Goal: Information Seeking & Learning: Check status

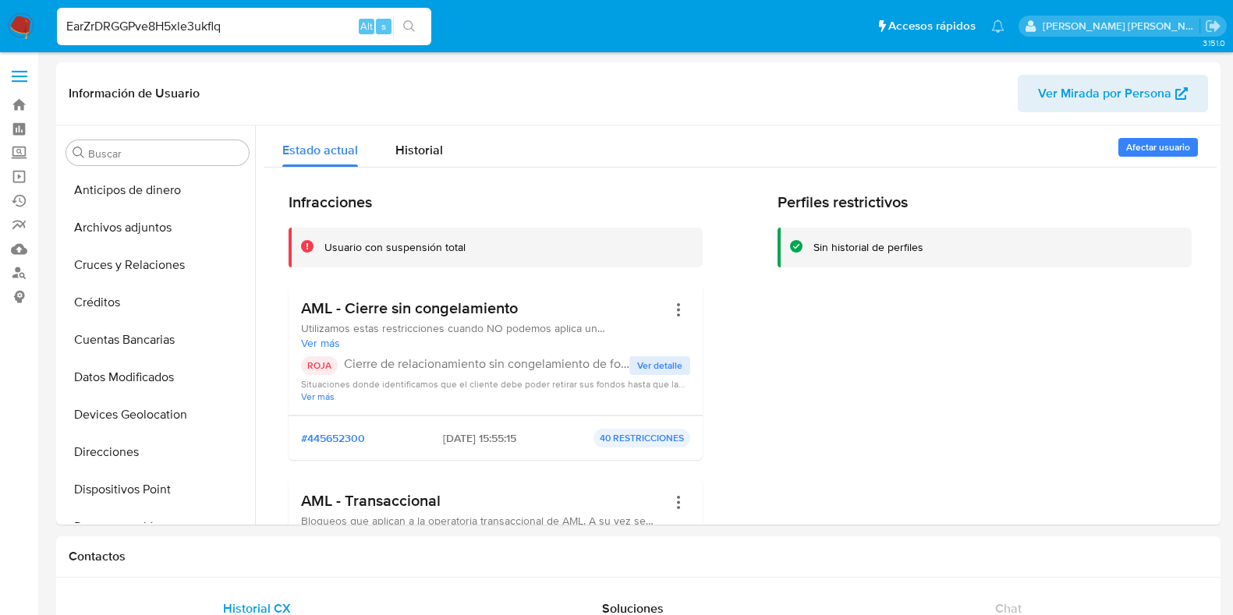
select select "10"
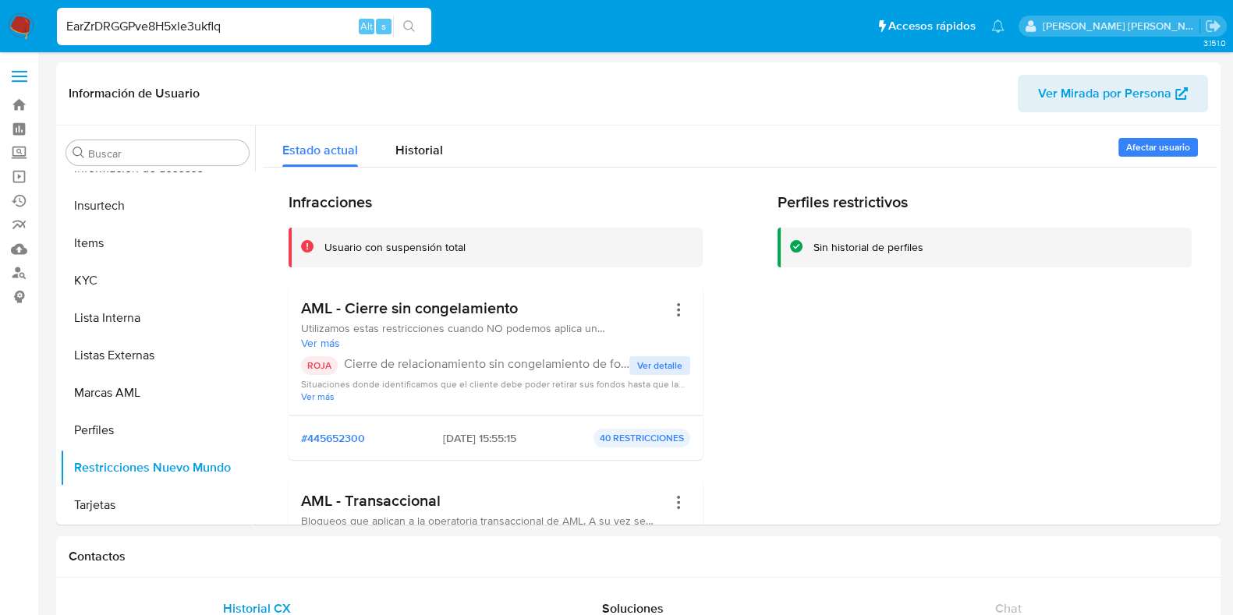
type input "EarZrDRGGPve8H5xle3ukflq"
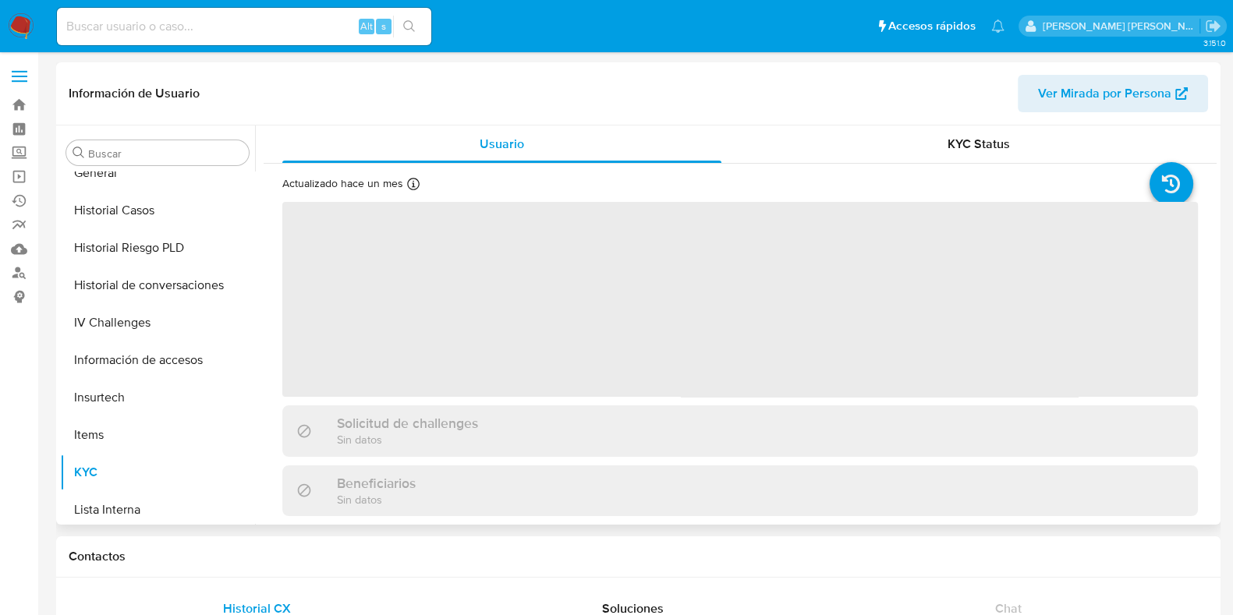
scroll to position [621, 0]
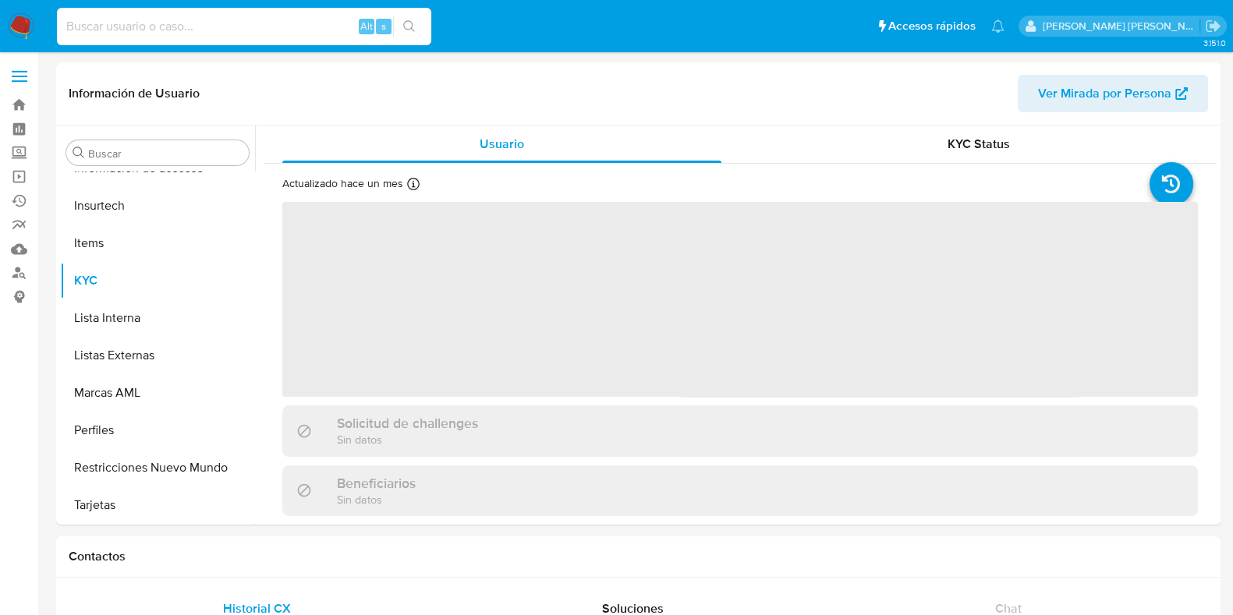
click at [258, 24] on input at bounding box center [244, 26] width 374 height 20
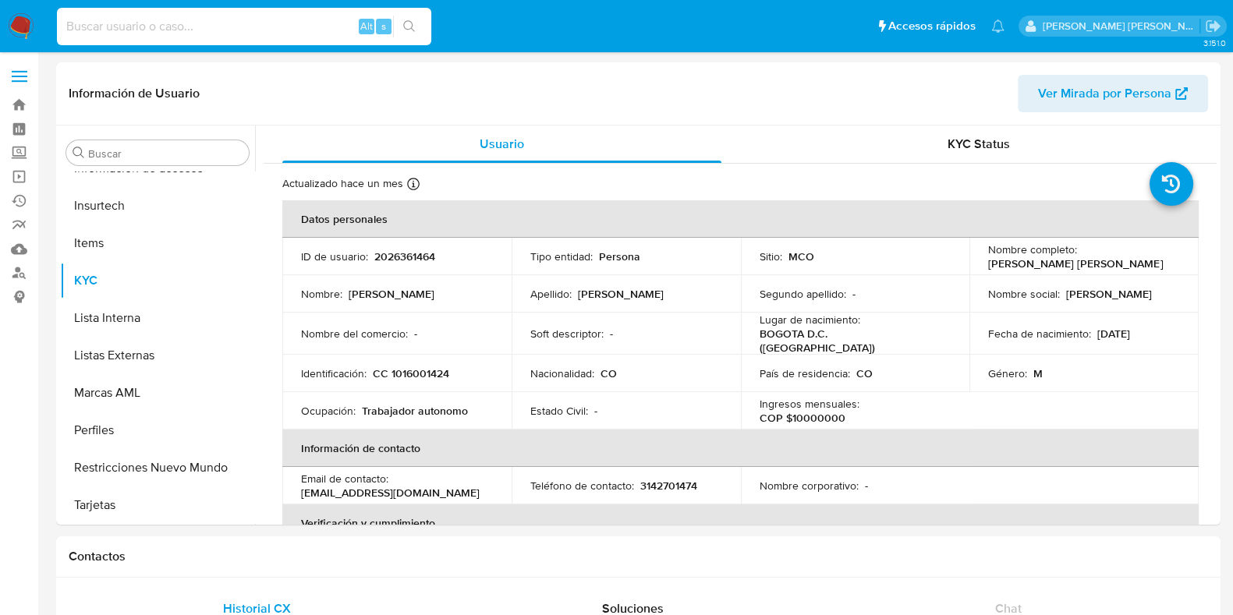
select select "10"
paste input "EarZrDRGGPve8H5xle3ukflq"
type input "EarZrDRGGPve8H5xle3ukflq"
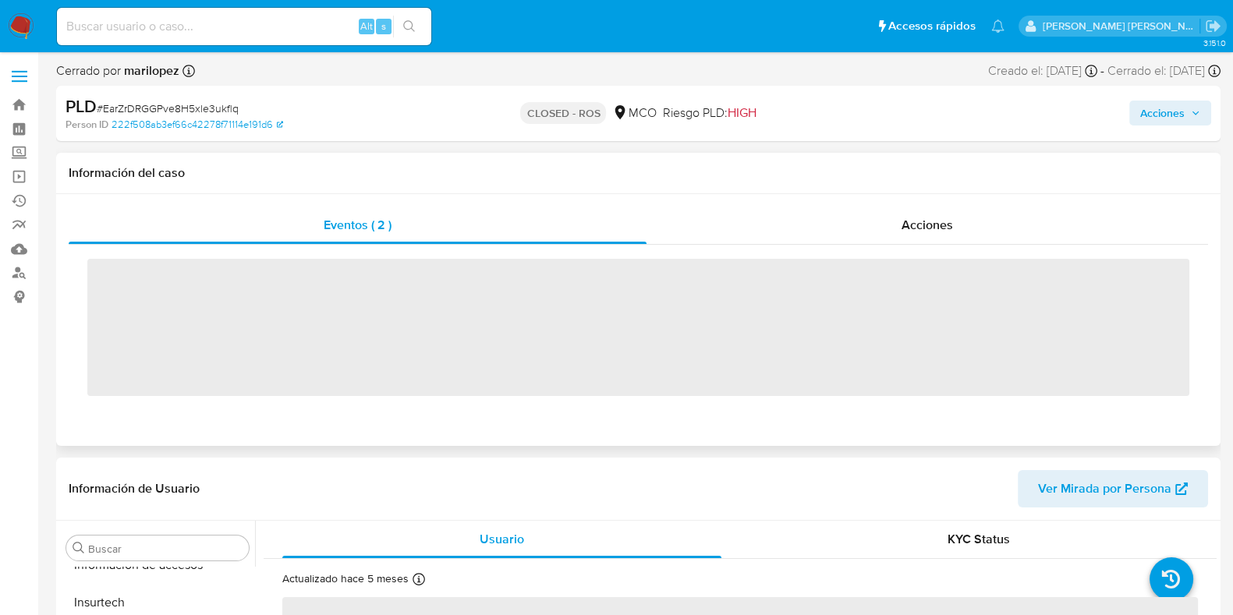
scroll to position [621, 0]
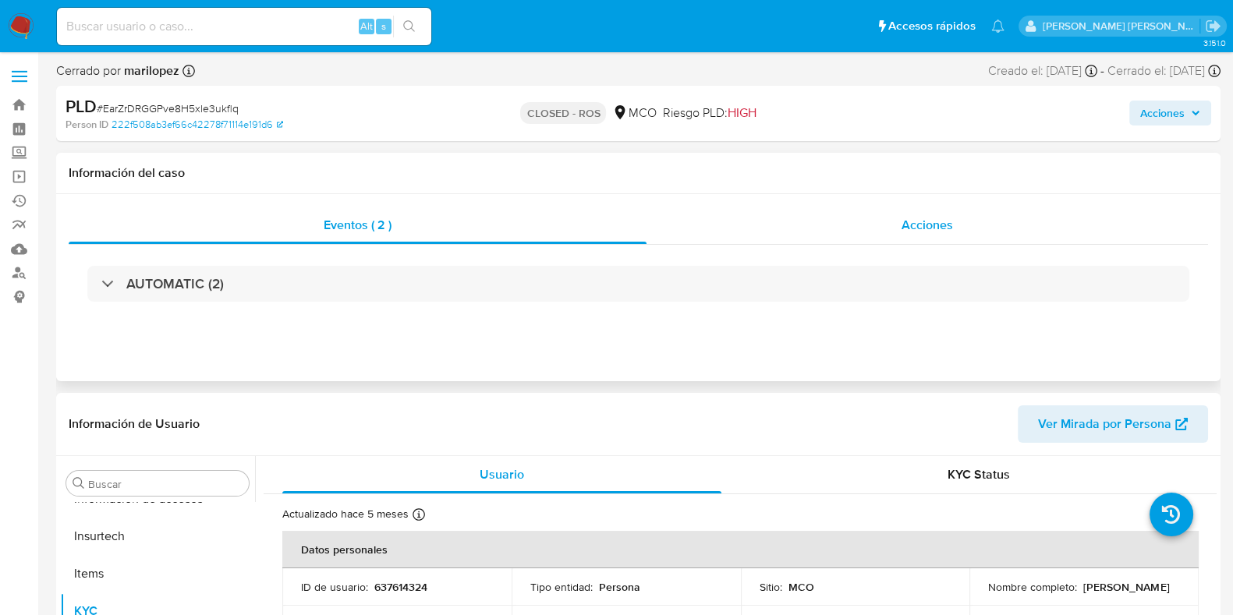
select select "10"
click at [897, 228] on div "Acciones" at bounding box center [928, 225] width 562 height 37
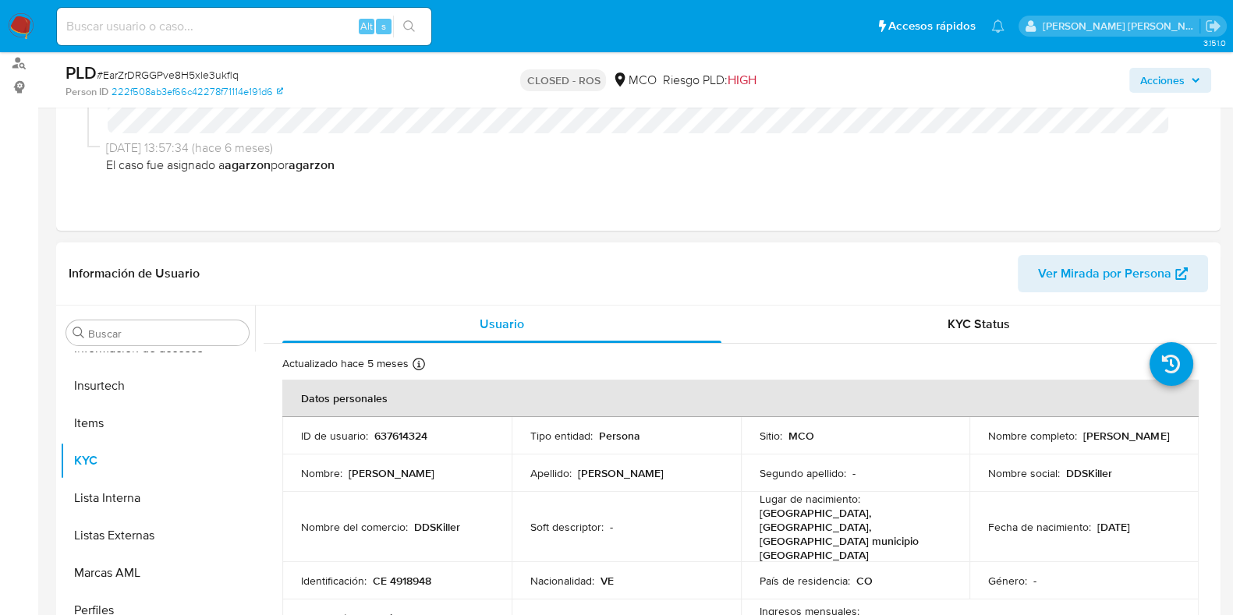
scroll to position [293, 0]
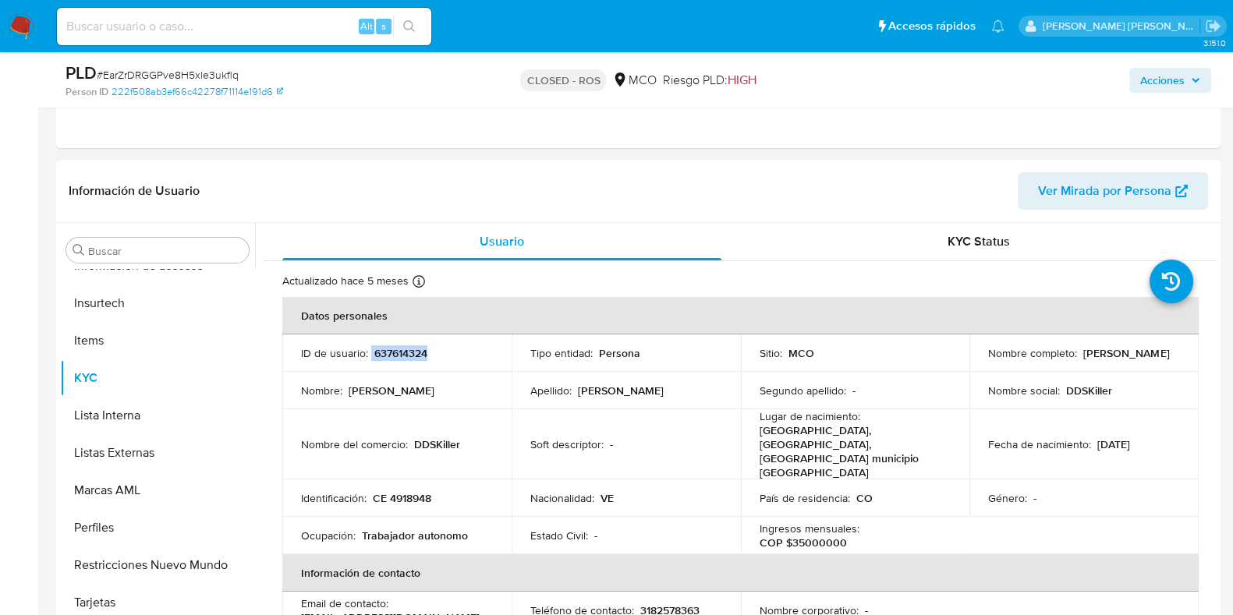
drag, startPoint x: 440, startPoint y: 356, endPoint x: 371, endPoint y: 357, distance: 69.4
click at [371, 357] on div "ID de usuario : 637614324" at bounding box center [397, 353] width 192 height 14
copy div "637614324"
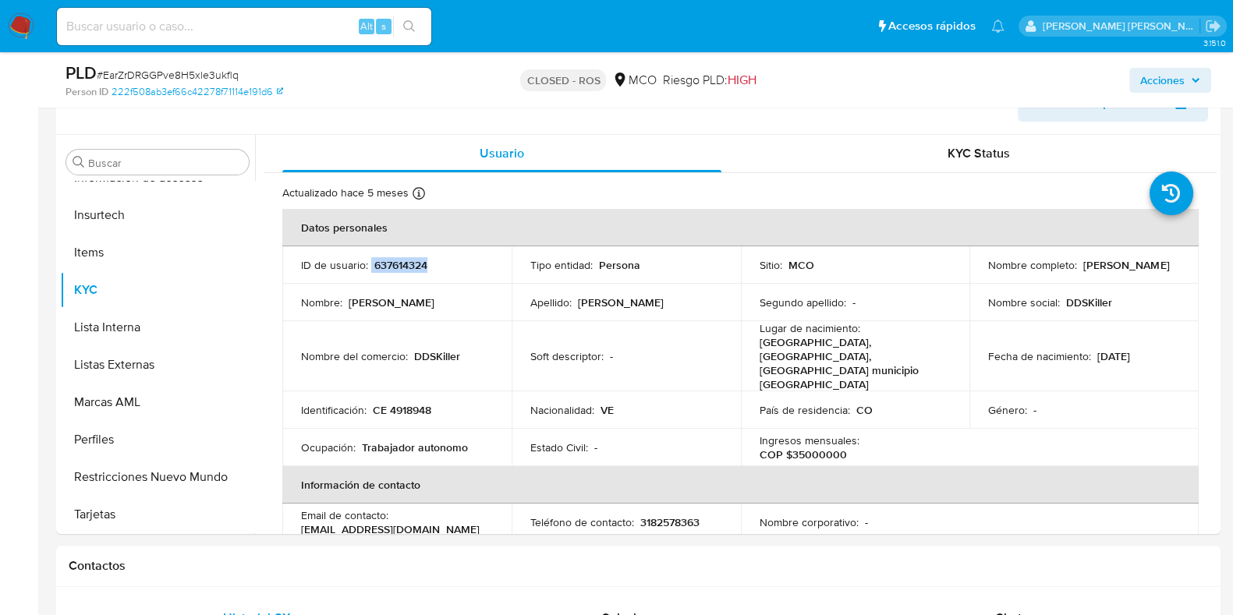
scroll to position [0, 0]
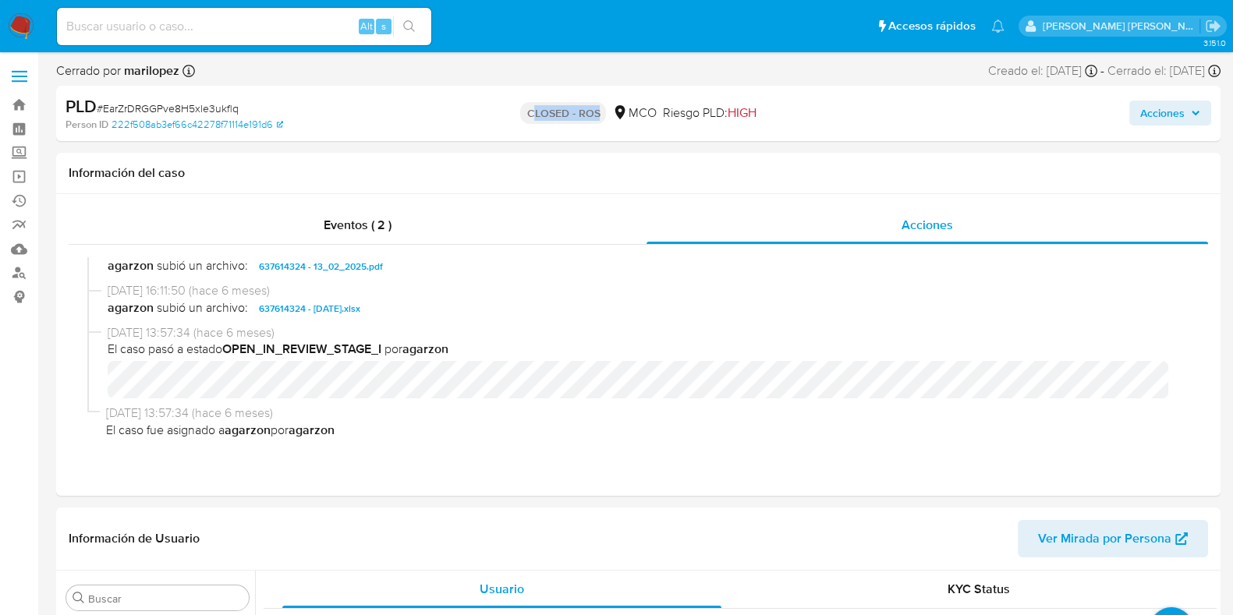
drag, startPoint x: 534, startPoint y: 113, endPoint x: 596, endPoint y: 114, distance: 61.6
click at [596, 114] on p "CLOSED - ROS" at bounding box center [563, 113] width 86 height 22
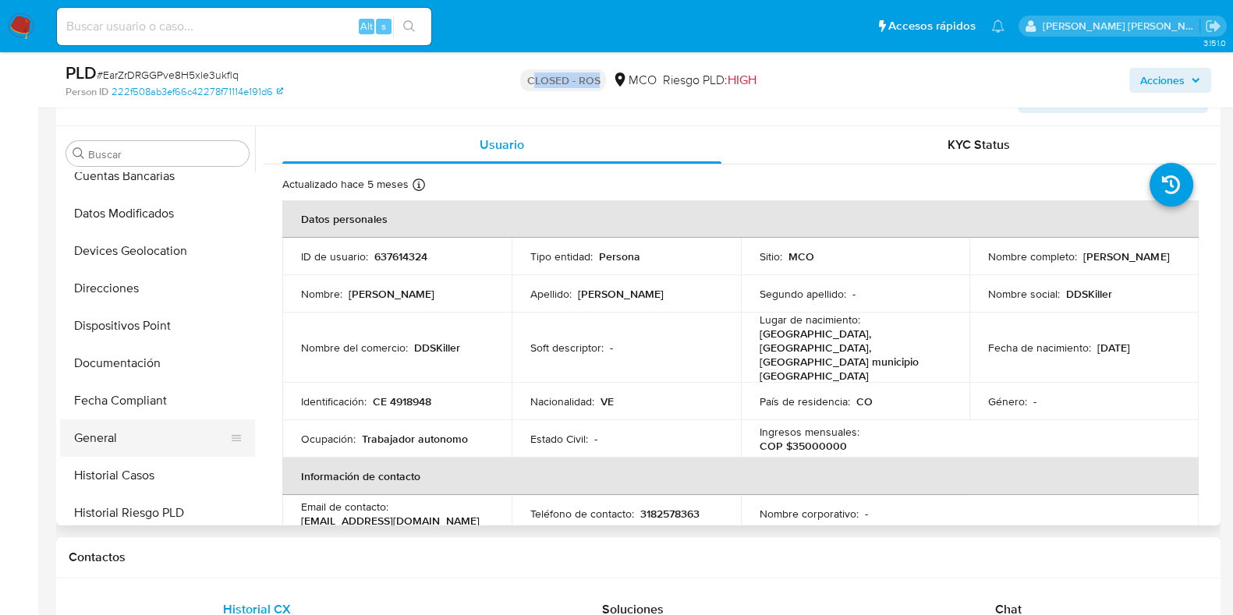
scroll to position [134, 0]
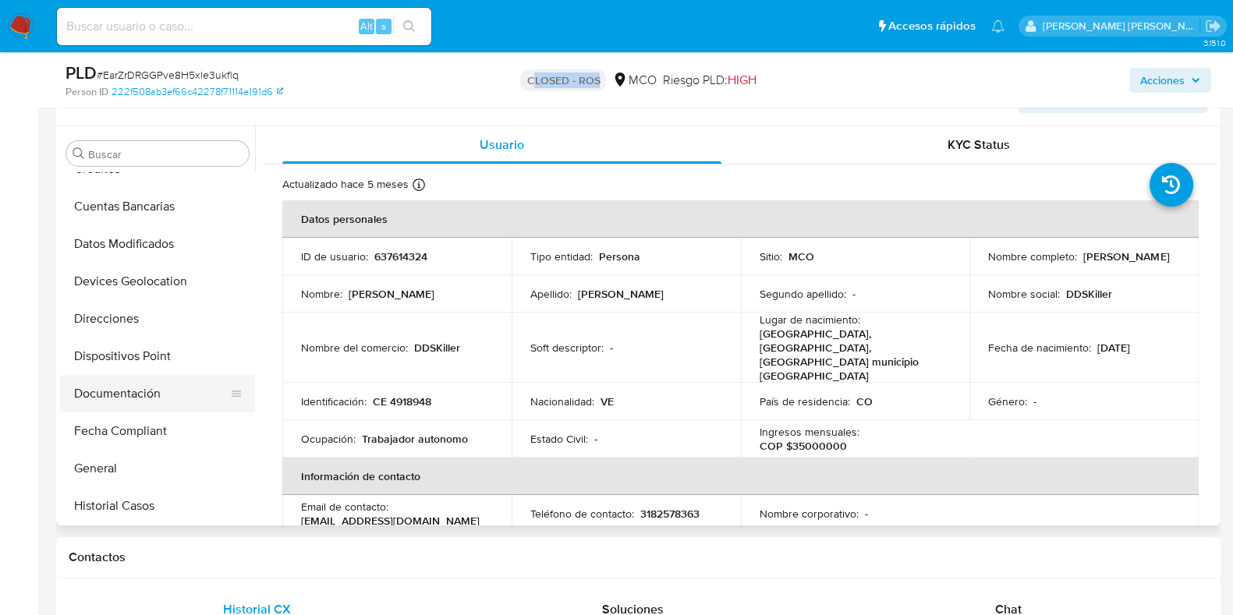
click at [107, 390] on button "Documentación" at bounding box center [151, 393] width 183 height 37
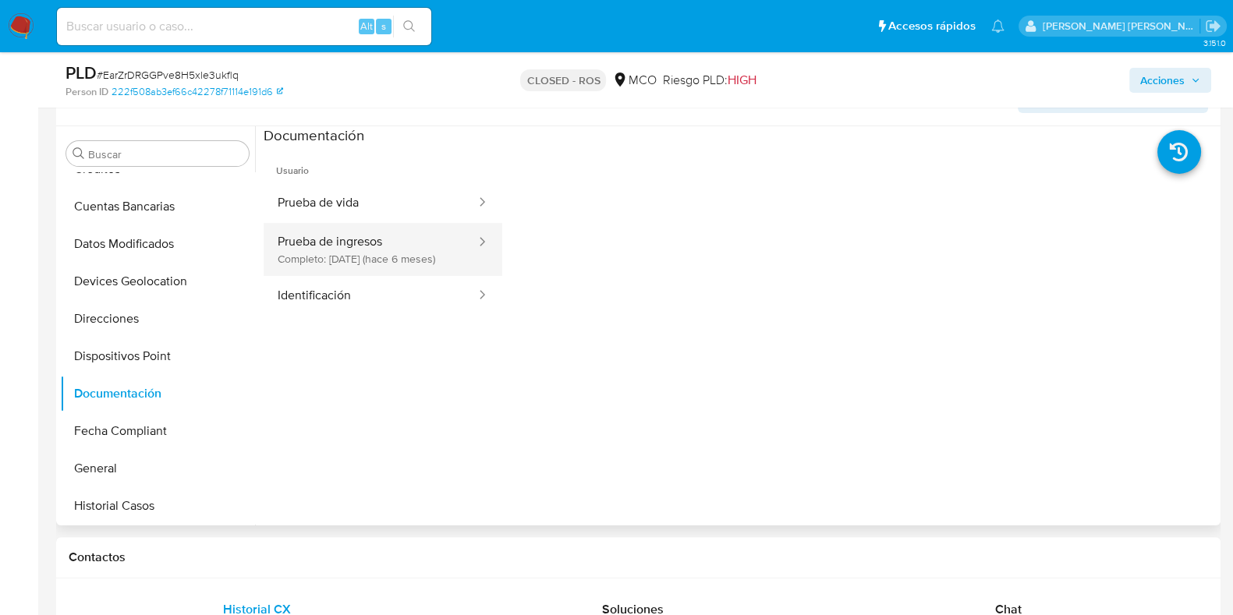
click at [474, 247] on icon at bounding box center [482, 242] width 16 height 16
click at [386, 242] on button "Prueba de ingresos Completo: 21/02/2025 (hace 6 meses)" at bounding box center [371, 249] width 214 height 53
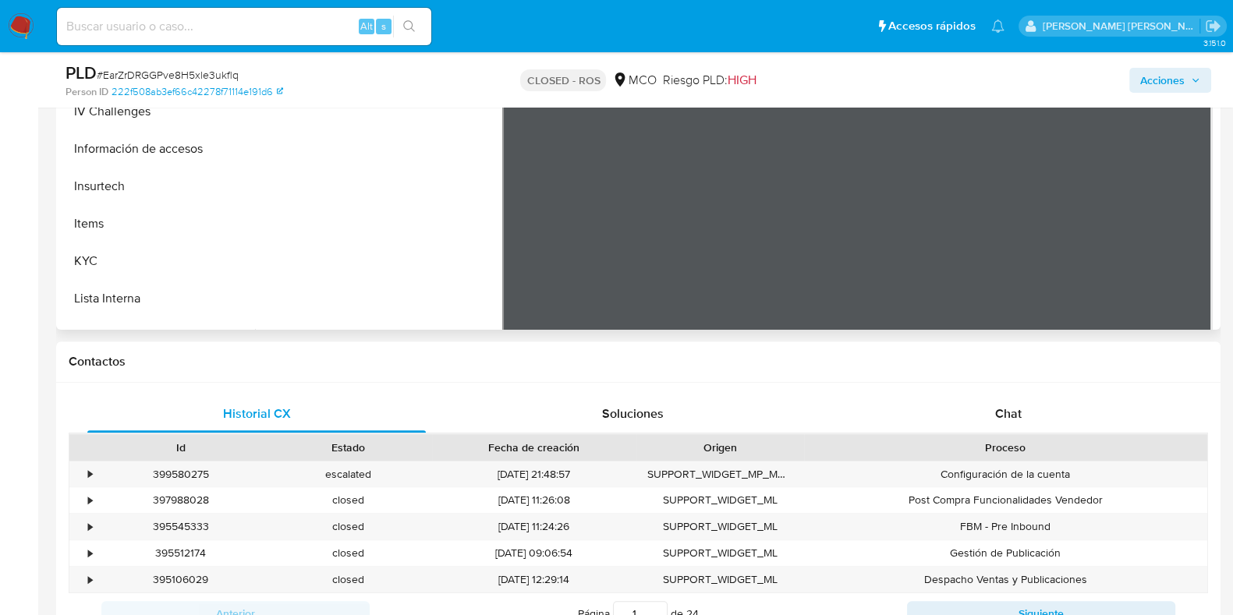
scroll to position [427, 0]
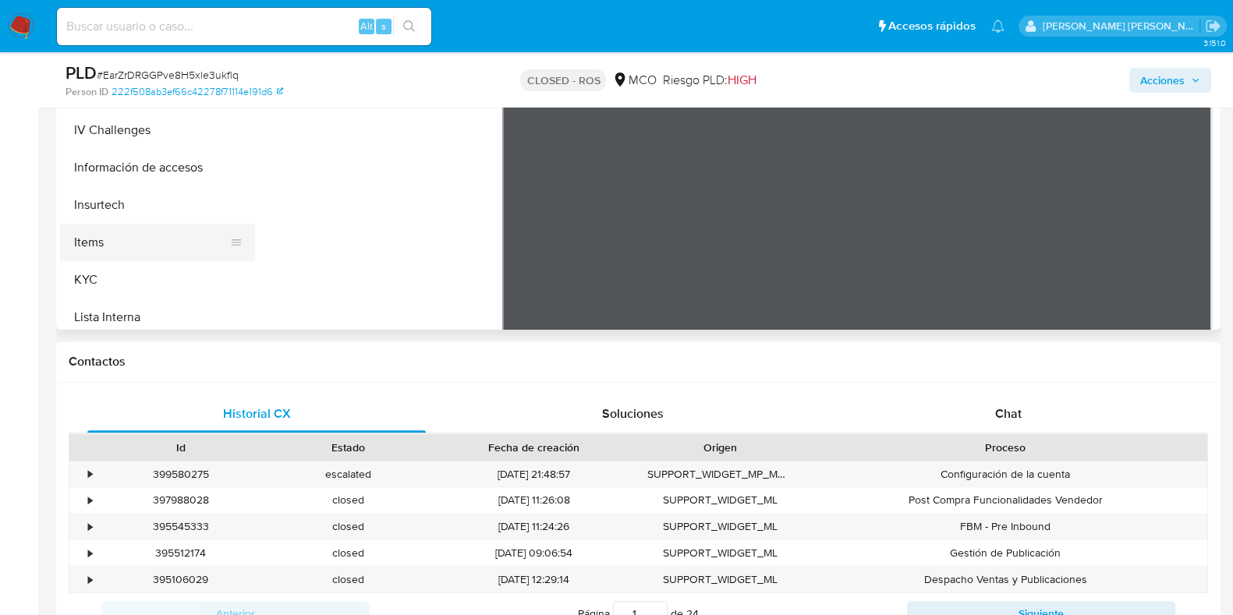
click at [129, 247] on button "Items" at bounding box center [151, 242] width 183 height 37
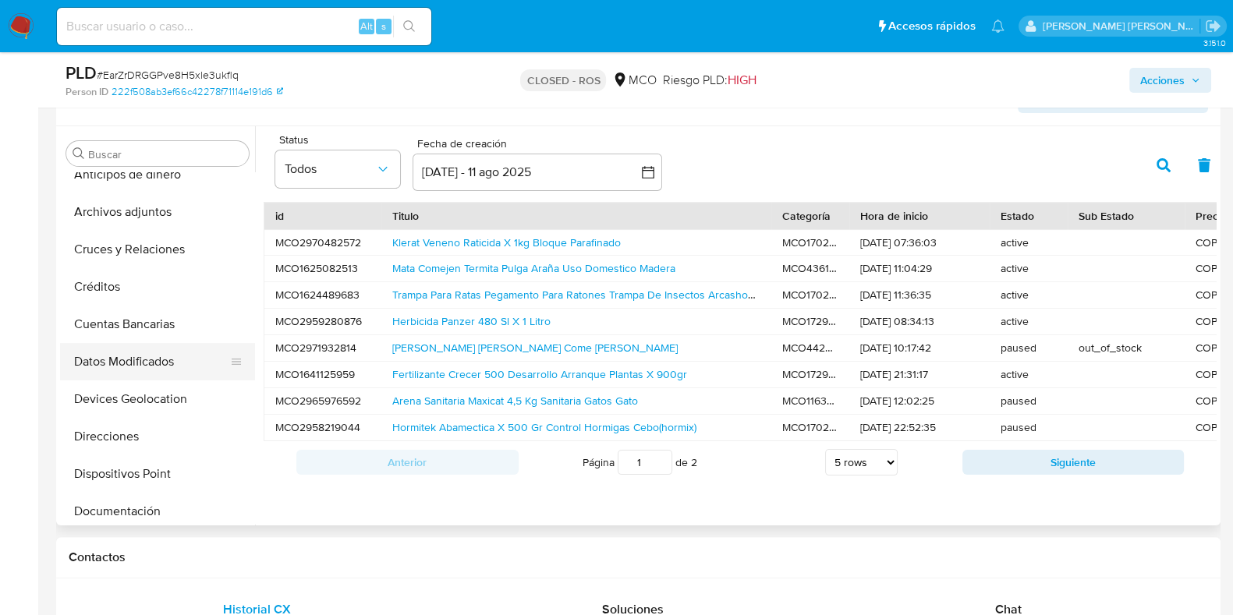
scroll to position [0, 0]
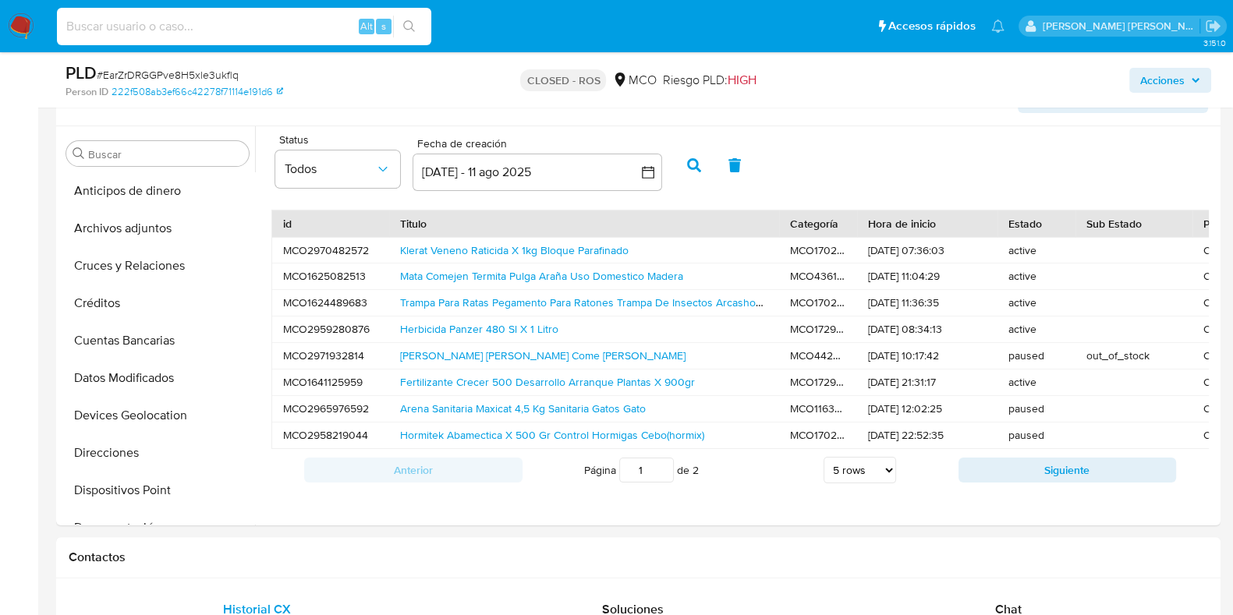
click at [267, 31] on input at bounding box center [244, 26] width 374 height 20
paste input "EarZrDRGGPve8H5xle3ukflq"
type input "EarZrDRGGPve8H5xle3ukflq"
click at [281, 29] on input "EarZrDRGGPve8H5xle3ukflq" at bounding box center [244, 26] width 374 height 20
click at [281, 30] on input "EarZrDRGGPve8H5xle3ukflq" at bounding box center [244, 26] width 374 height 20
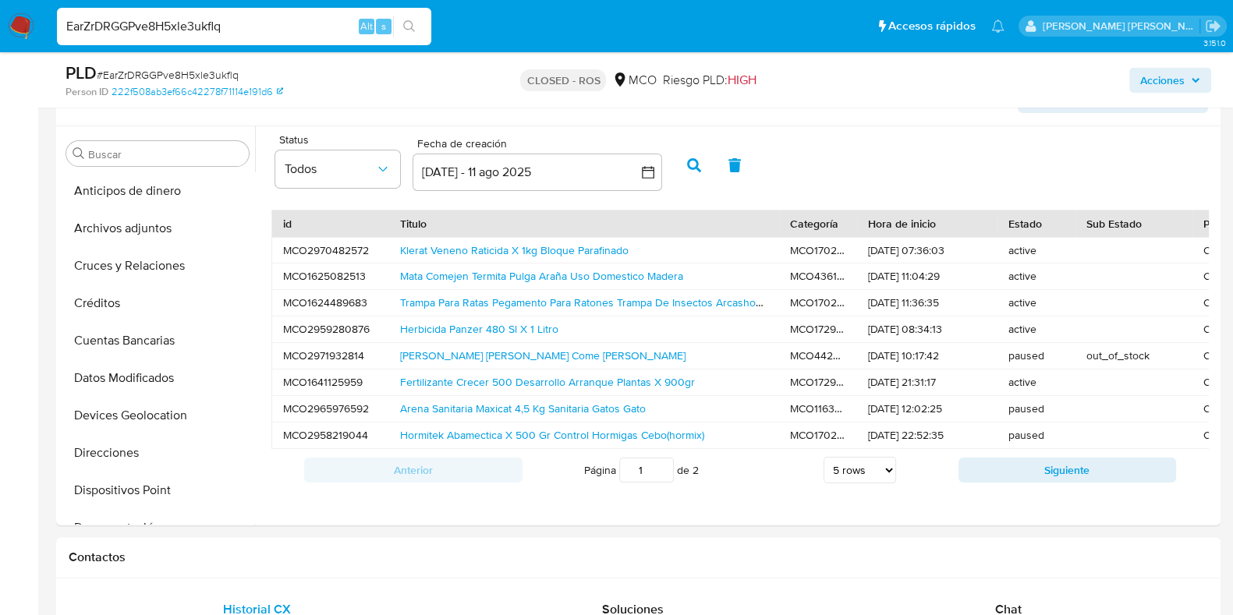
click at [289, 30] on input "EarZrDRGGPve8H5xle3ukflq" at bounding box center [244, 26] width 374 height 20
click at [308, 85] on div "Person ID 222f508ab3ef66c42278f71114e191d6" at bounding box center [255, 92] width 378 height 14
click at [277, 37] on div "EarZrDRGGPve8H5xle3ukflq Alt s" at bounding box center [244, 26] width 374 height 37
click at [268, 25] on input "EarZrDRGGPve8H5xle3ukflq" at bounding box center [244, 26] width 374 height 20
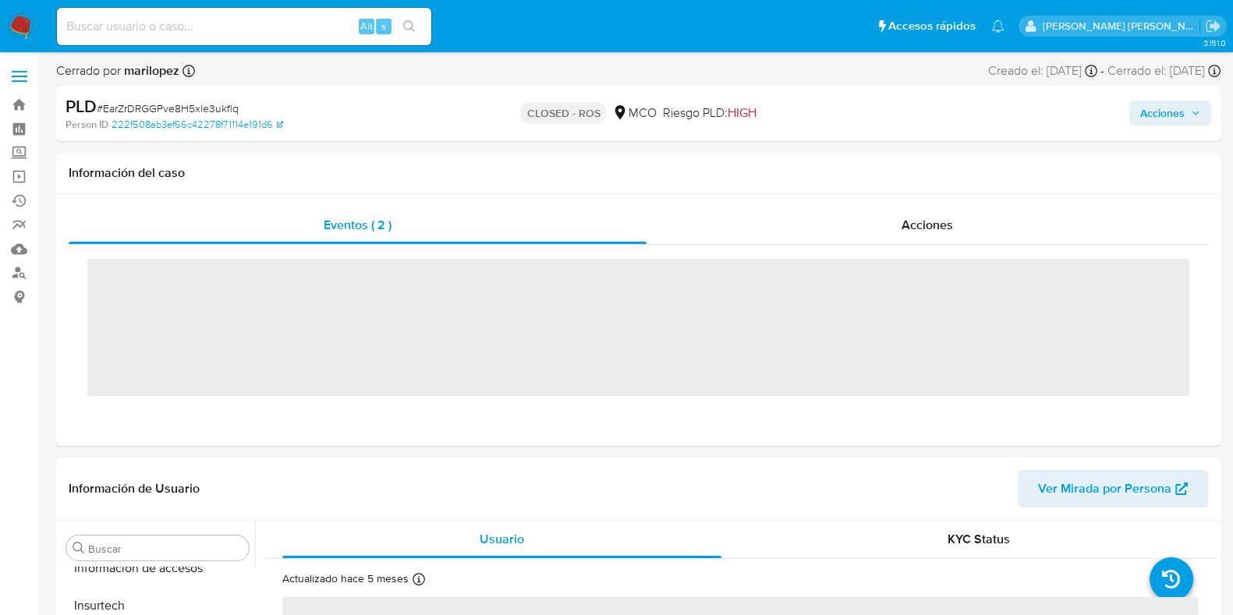
scroll to position [621, 0]
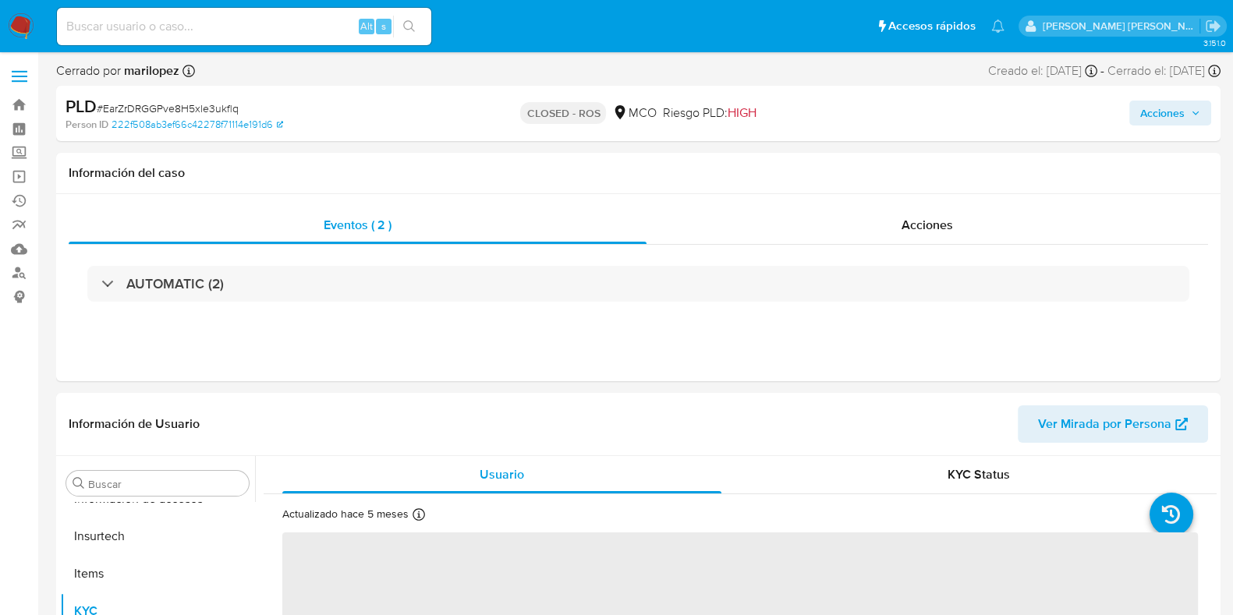
click at [254, 34] on input at bounding box center [244, 26] width 374 height 20
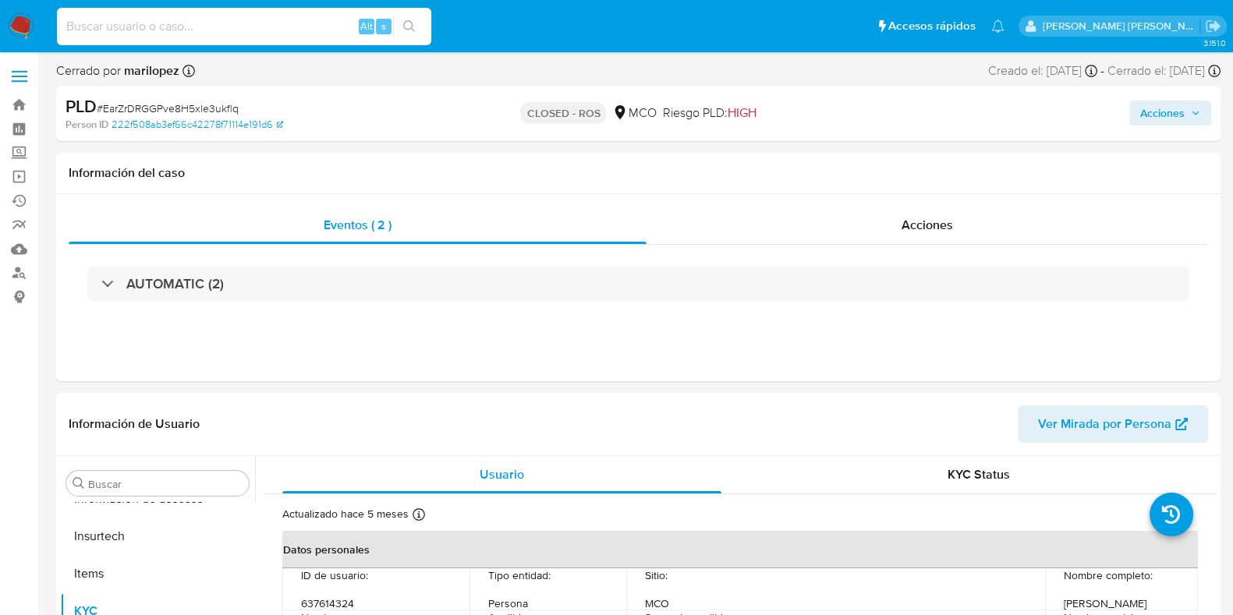
select select "10"
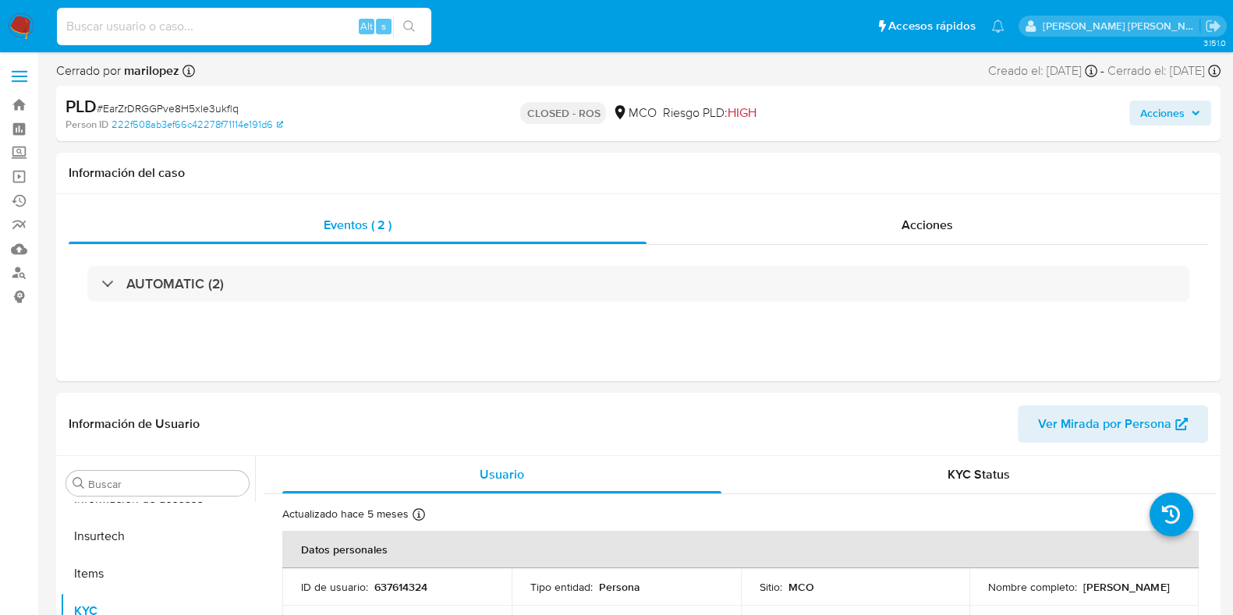
paste input "EarZrDRGGPve8H5xle3ukflq"
type input "EarZrDRGGPve8H5xle3ukflq"
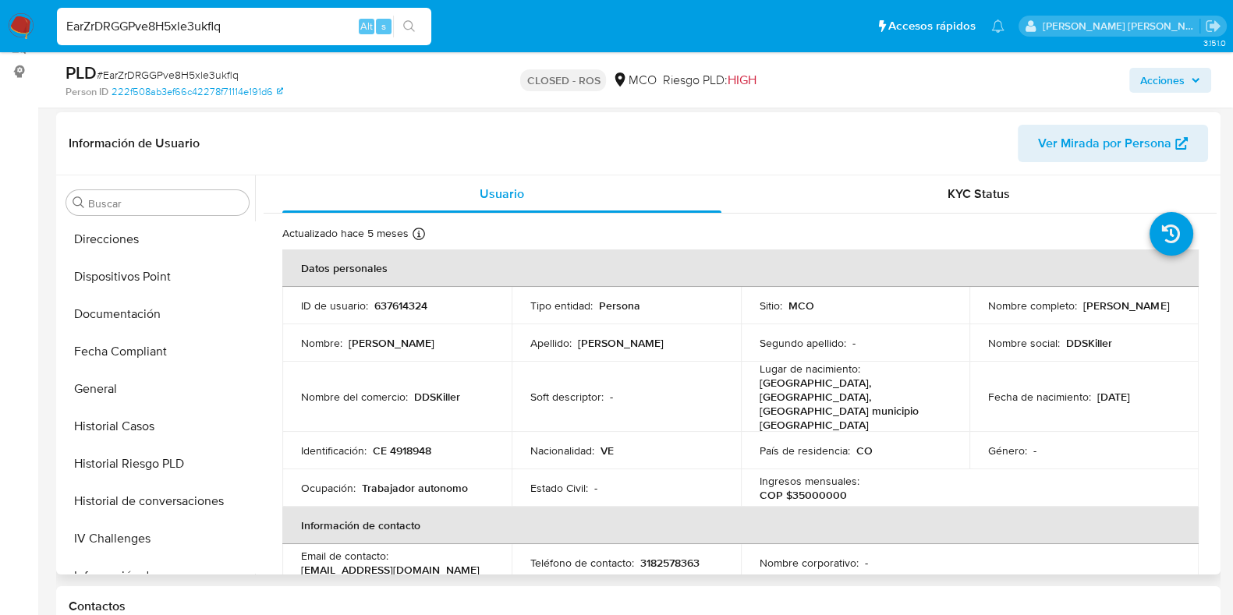
scroll to position [293, 0]
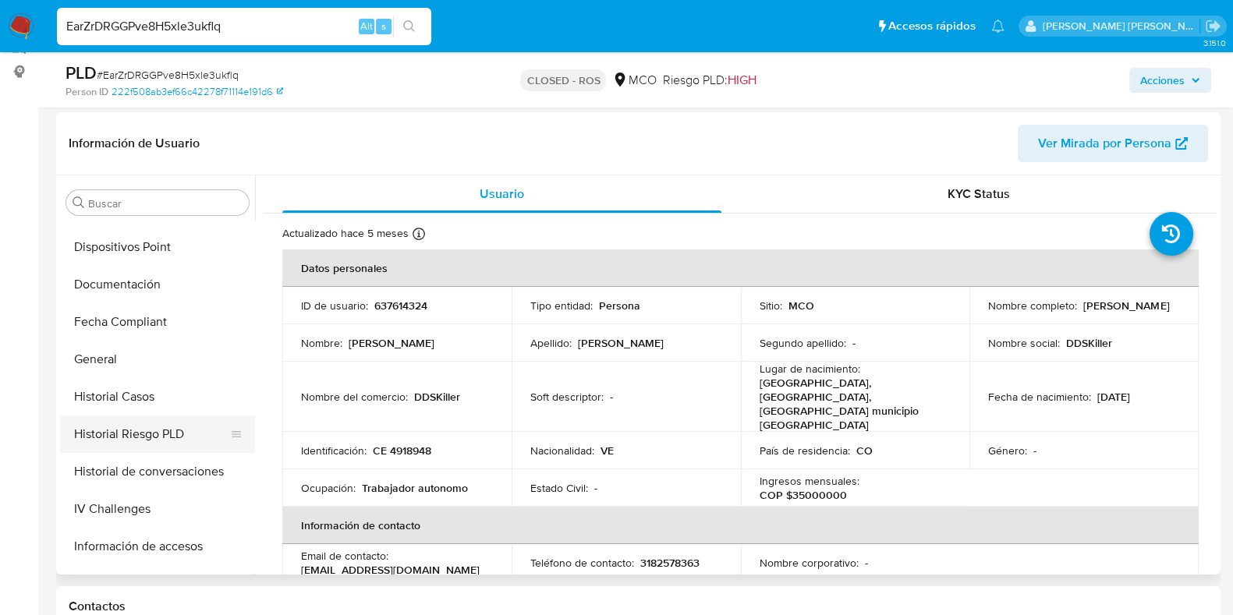
click at [148, 434] on button "Historial Riesgo PLD" at bounding box center [151, 434] width 183 height 37
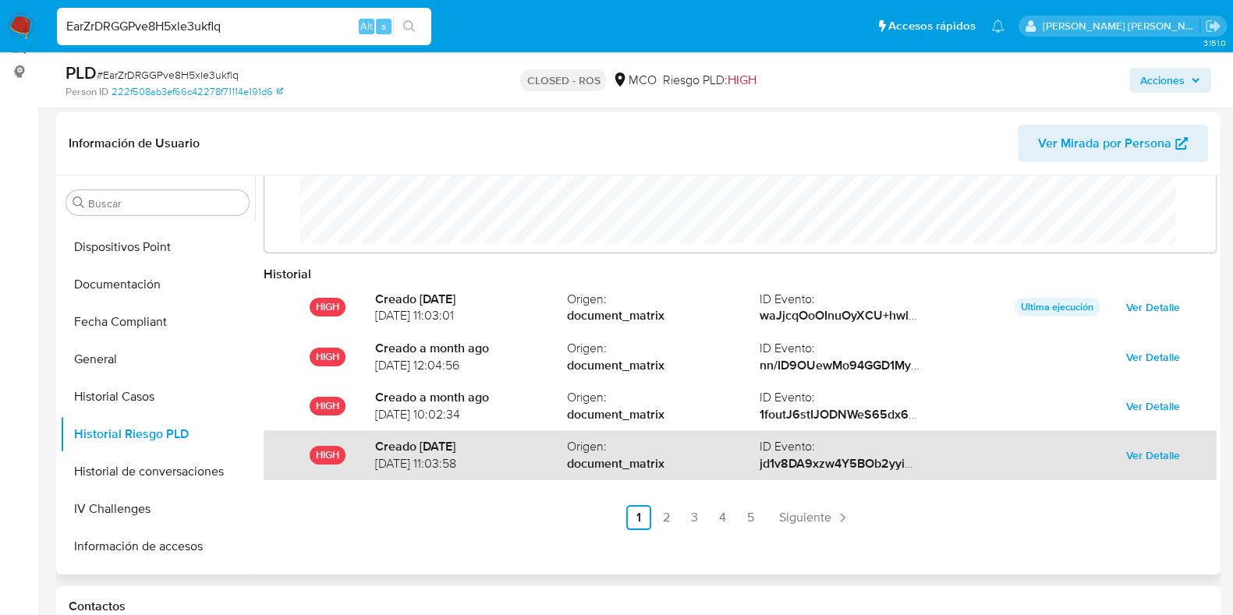
scroll to position [0, 0]
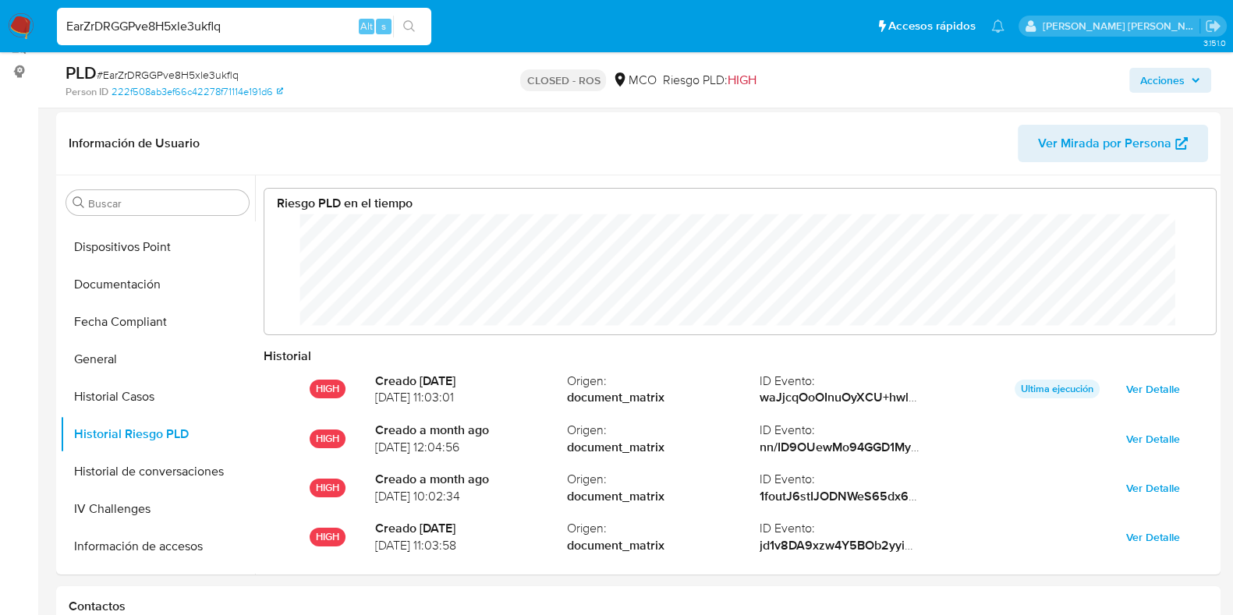
drag, startPoint x: 214, startPoint y: 50, endPoint x: 236, endPoint y: 33, distance: 27.8
click at [215, 48] on nav "Pausado Ver notificaciones EarZrDRGGPve8H5xle3ukflq Alt s Accesos rápidos Presi…" at bounding box center [616, 26] width 1233 height 52
click at [236, 33] on input "EarZrDRGGPve8H5xle3ukflq" at bounding box center [244, 26] width 374 height 20
click at [247, 27] on input "EarZrDRGGPve8H5xle3ukflq" at bounding box center [244, 26] width 374 height 20
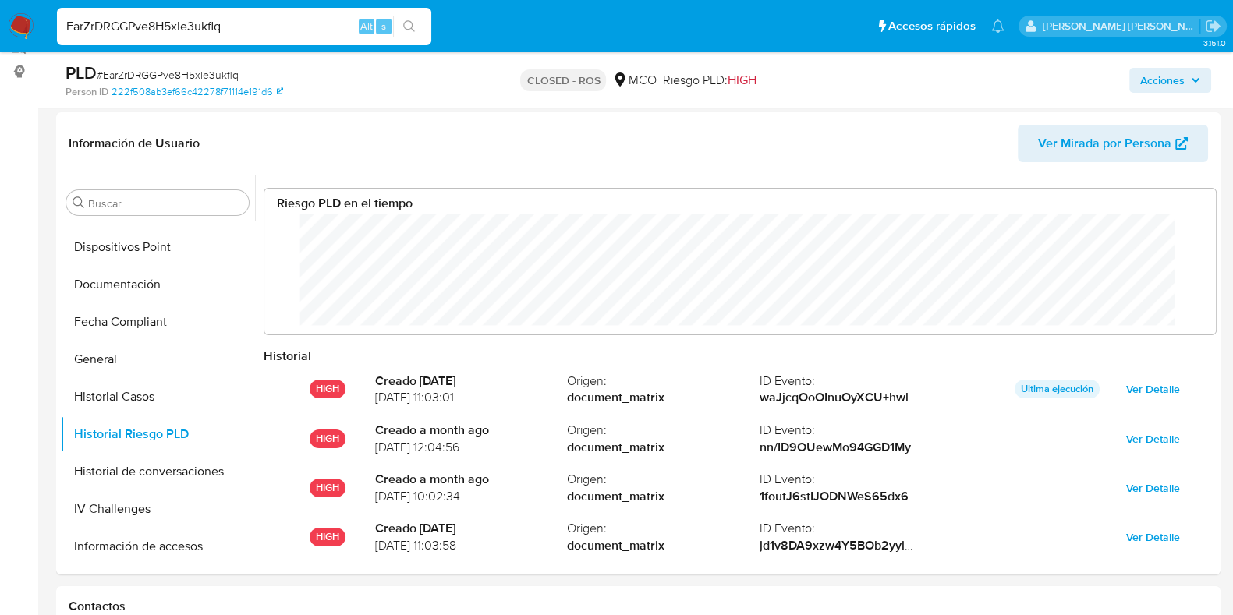
paste input "qF0n1FsVvbefYVSa3fbCH4lf"
type input "qF0n1FsVvbefYVSa3fbCH4lf"
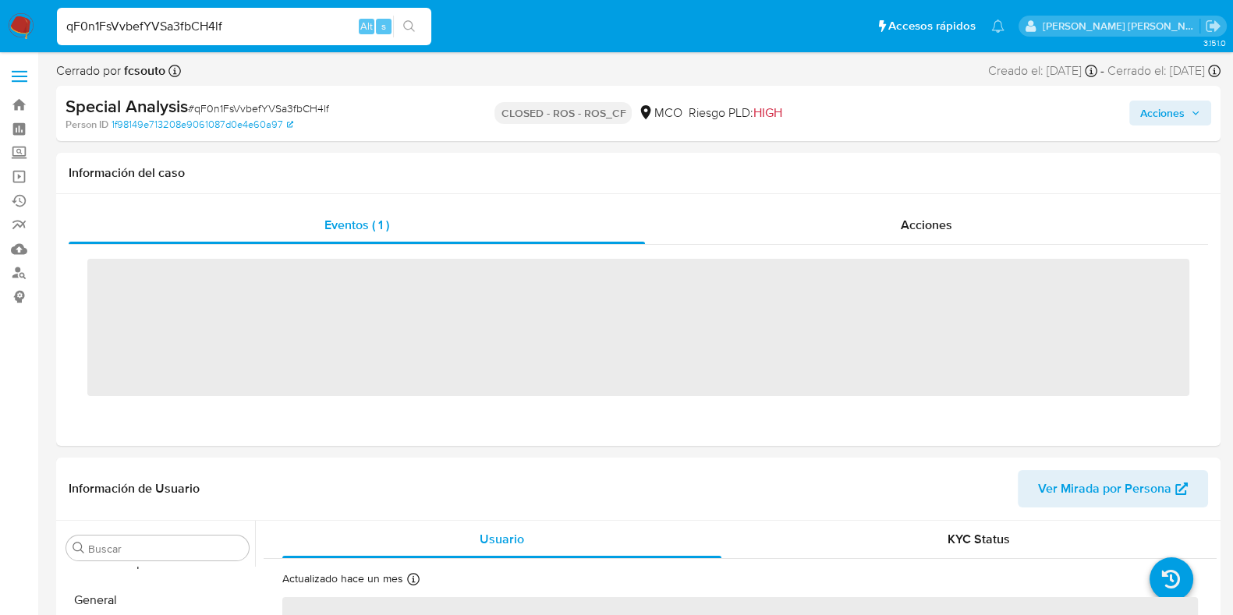
scroll to position [621, 0]
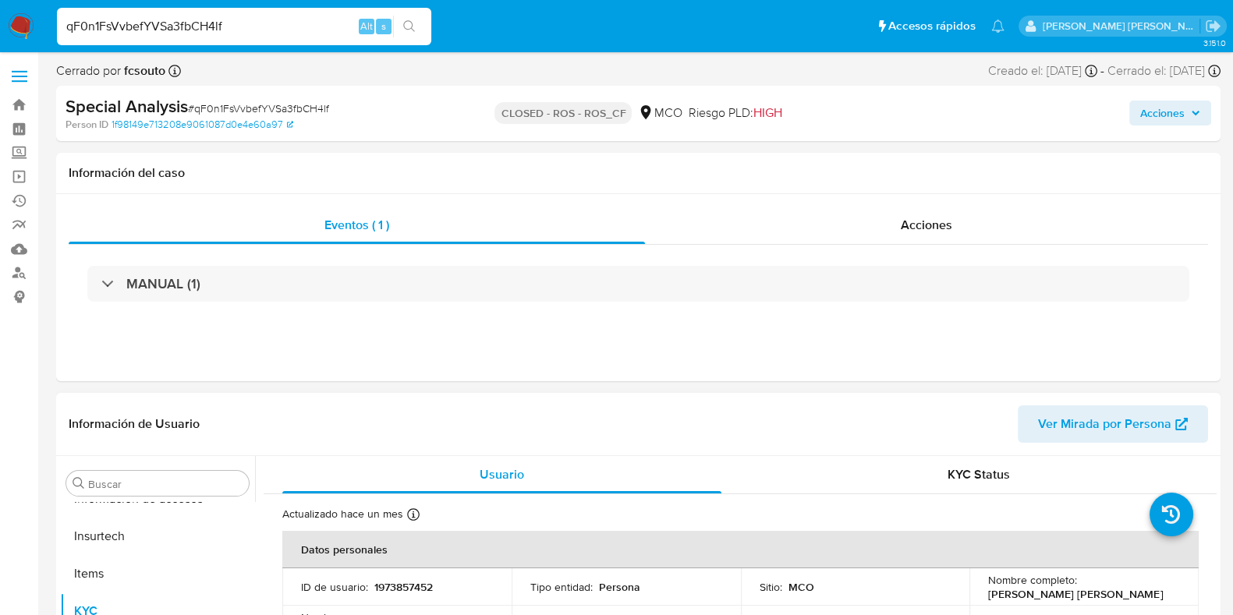
select select "10"
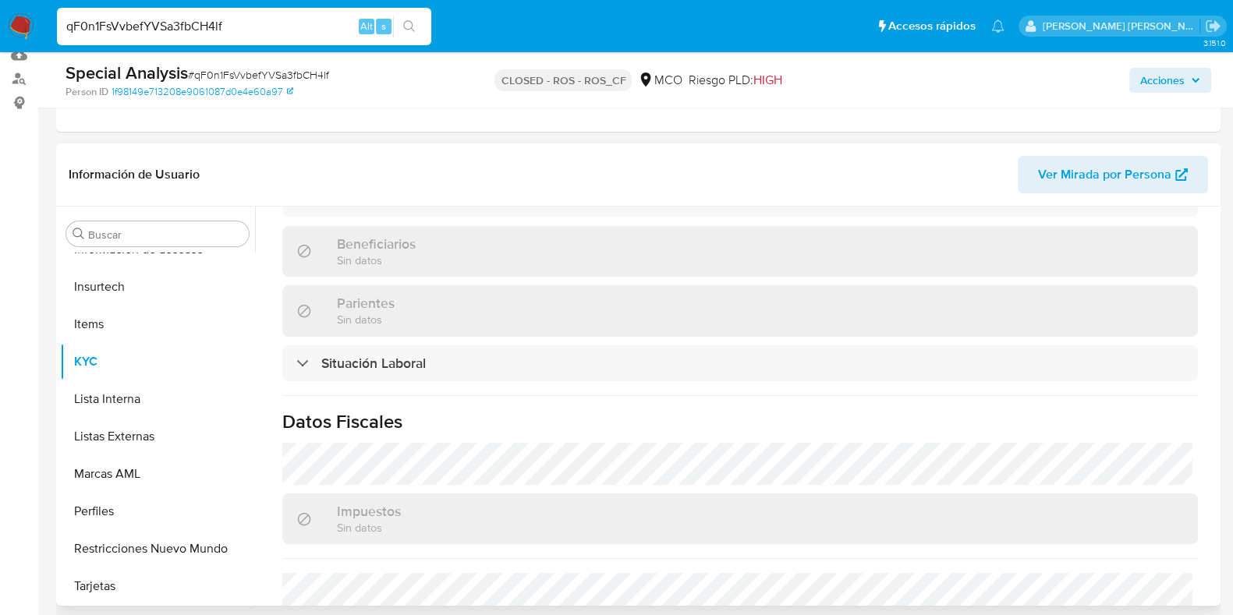
scroll to position [682, 0]
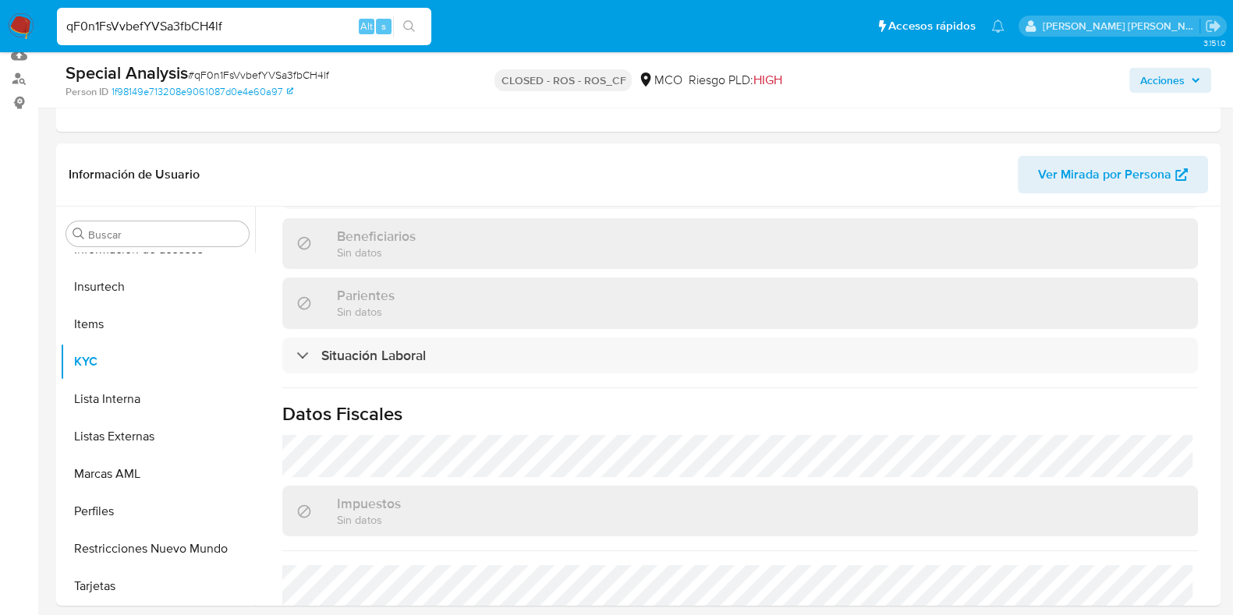
drag, startPoint x: 232, startPoint y: 28, endPoint x: 273, endPoint y: 23, distance: 40.8
click at [232, 29] on input "qF0n1FsVvbefYVSa3fbCH4lf" at bounding box center [244, 26] width 374 height 20
drag, startPoint x: 274, startPoint y: 23, endPoint x: 30, endPoint y: 21, distance: 243.4
click at [31, 21] on nav "Pausado Ver notificaciones qF0n1FsVvbefYVSa3fbCH4lf Alt s Accesos rápidos Presi…" at bounding box center [616, 26] width 1233 height 52
paste input "n9O0zTE8UD8A4kHBKeozlEkz"
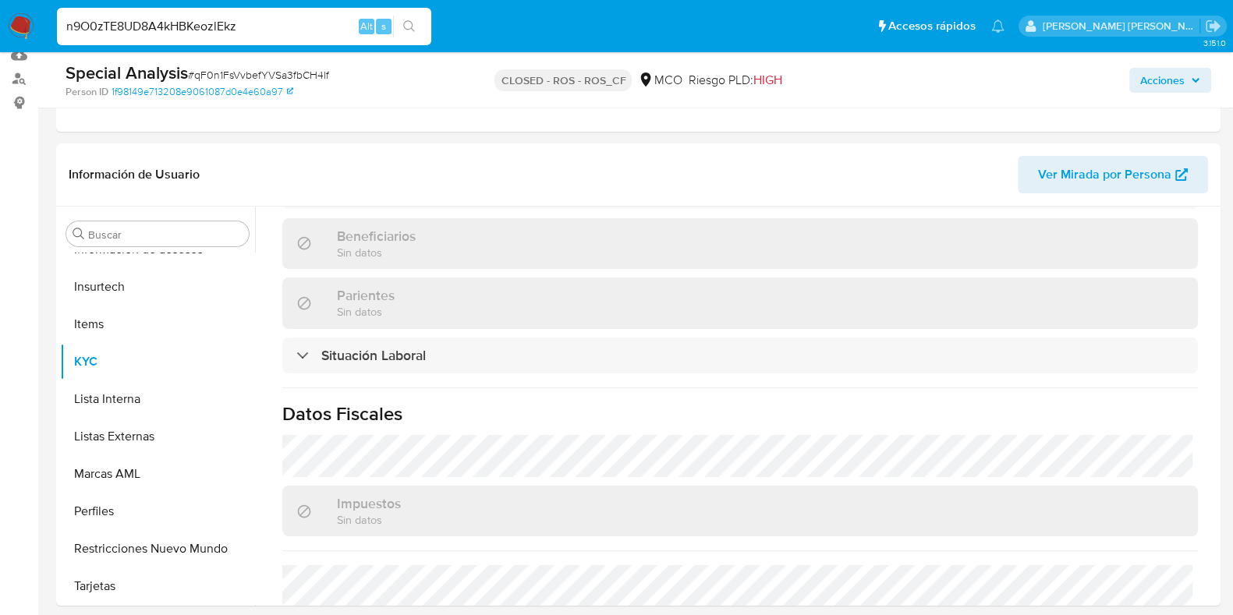
type input "n9O0zTE8UD8A4kHBKeozlEkz"
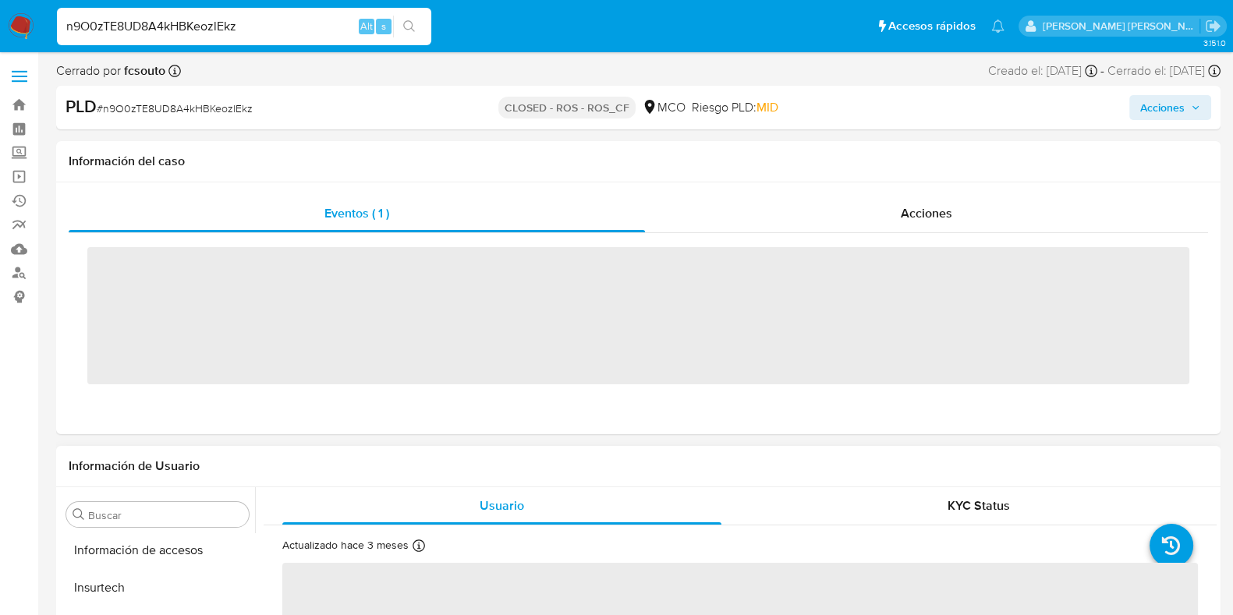
scroll to position [621, 0]
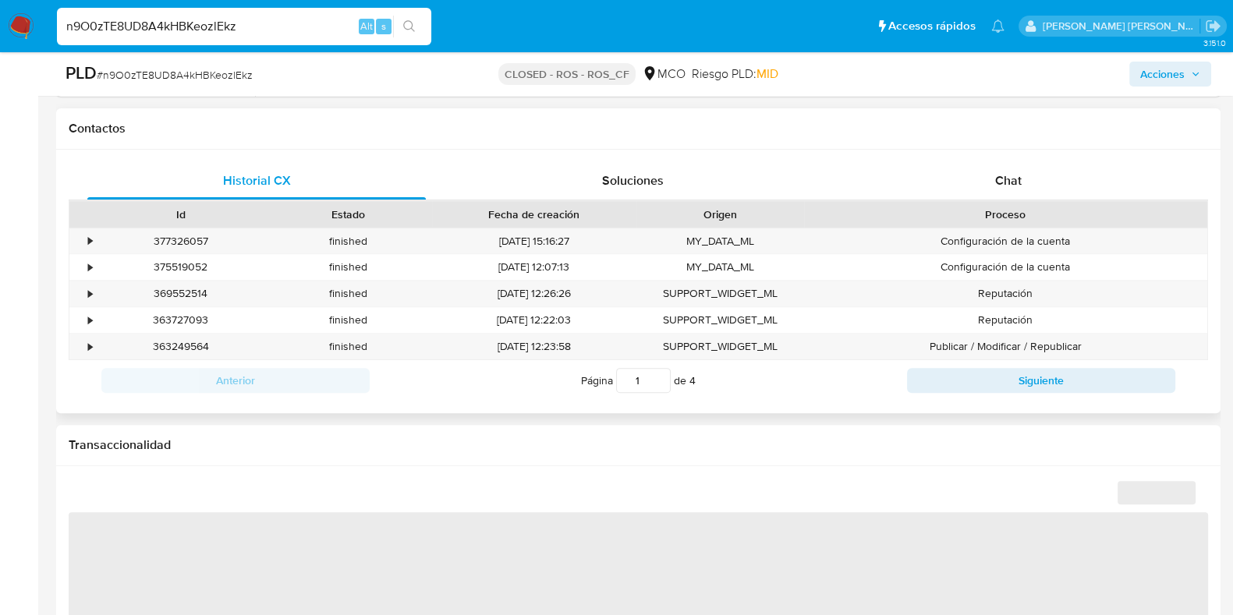
select select "10"
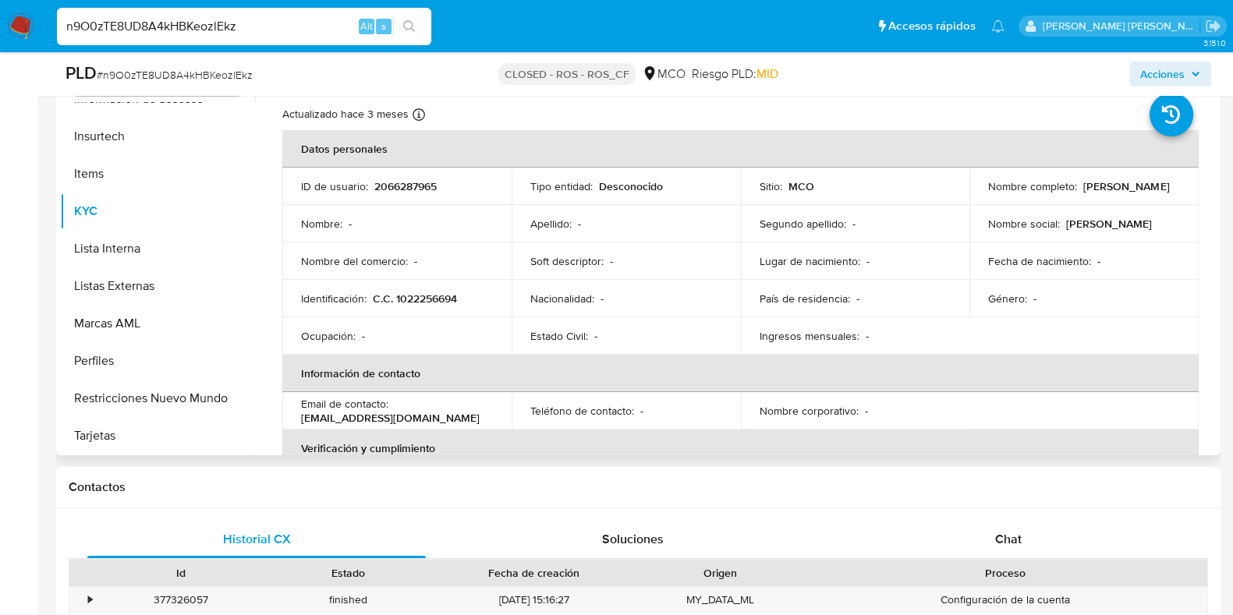
scroll to position [293, 0]
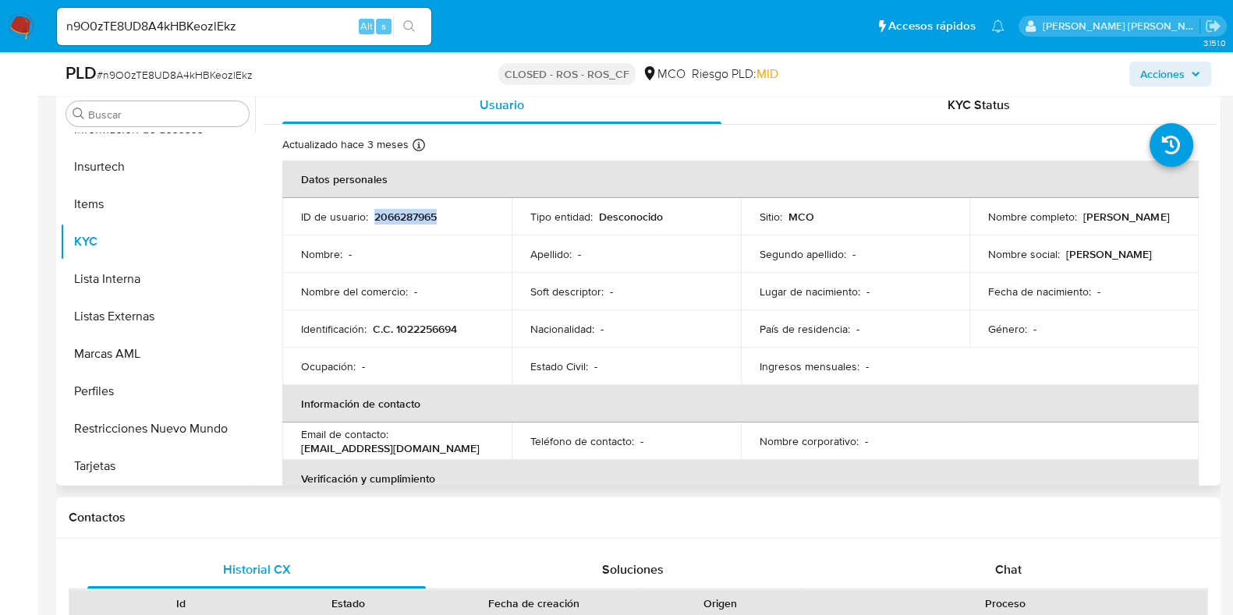
drag, startPoint x: 445, startPoint y: 218, endPoint x: 375, endPoint y: 217, distance: 70.2
click at [375, 217] on div "ID de usuario : 2066287965" at bounding box center [397, 217] width 192 height 14
copy p "2066287965"
click at [272, 25] on input "n9O0zTE8UD8A4kHBKeozlEkz" at bounding box center [244, 26] width 374 height 20
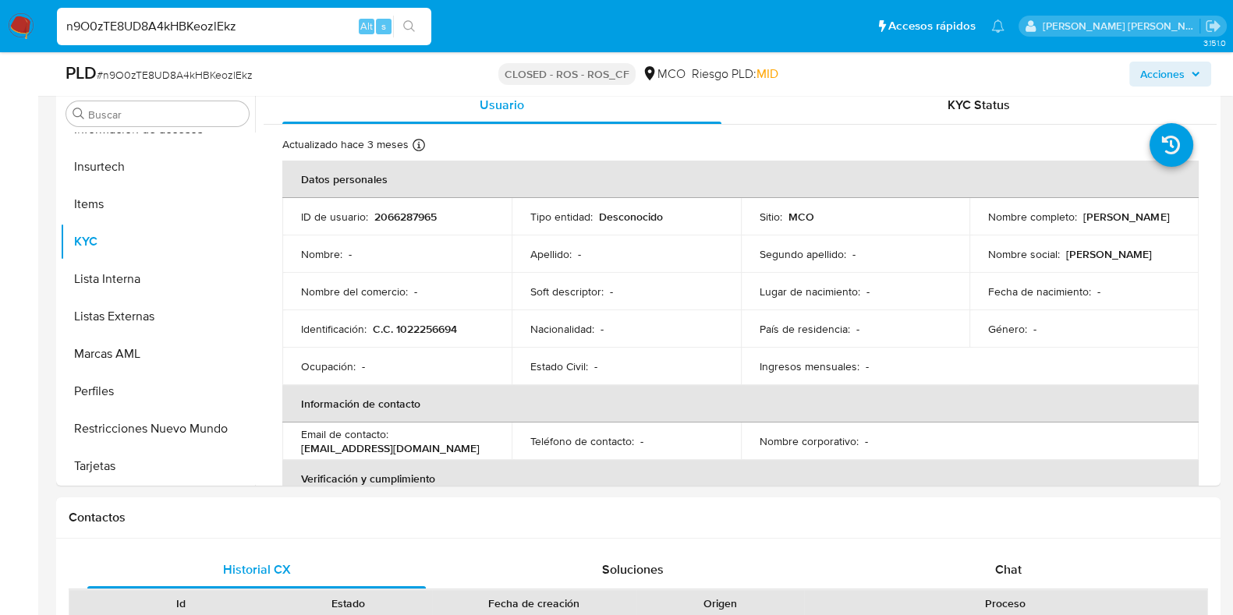
paste input "kFeI6vs9KvXX94RCf9nK1Wmr"
type input "kFeI6vs9KvXX94RCf9nK1Wmr"
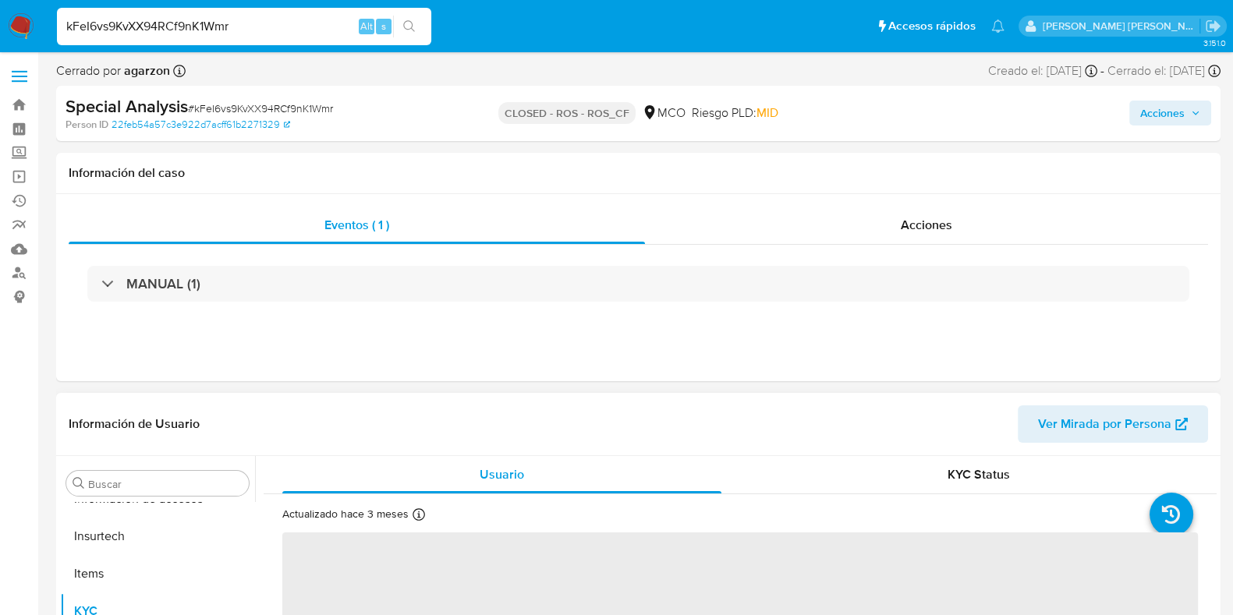
scroll to position [293, 0]
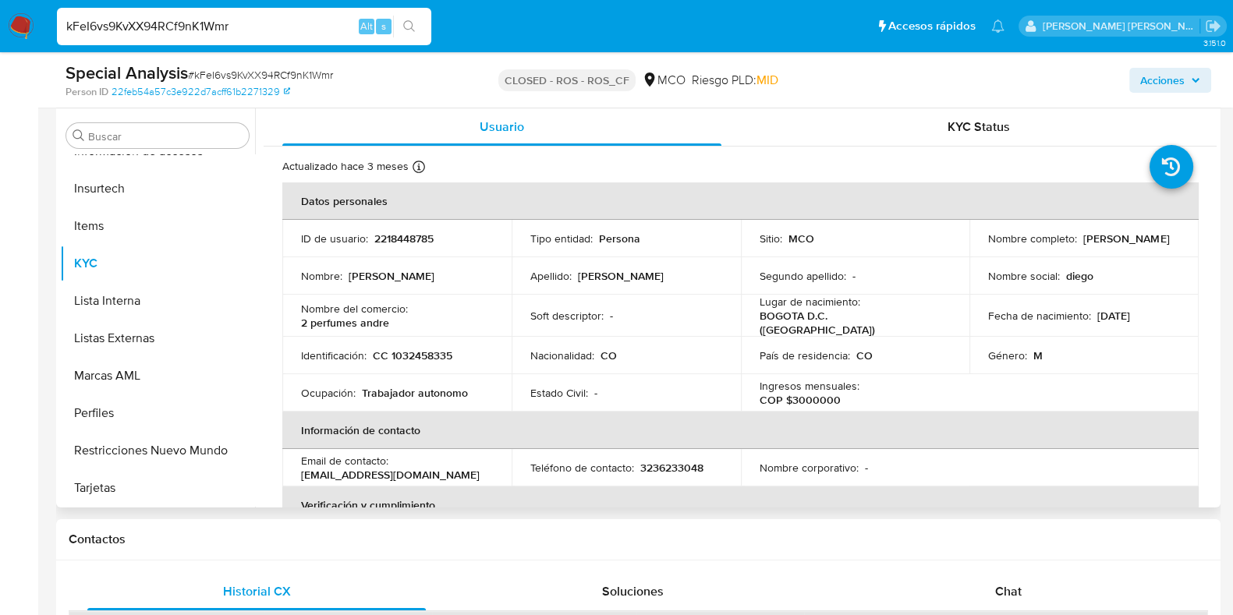
select select "10"
drag, startPoint x: 438, startPoint y: 236, endPoint x: 374, endPoint y: 240, distance: 64.1
click at [374, 240] on div "ID de usuario : 2218448785" at bounding box center [397, 239] width 192 height 14
copy p "2218448785"
click at [144, 445] on button "Restricciones Nuevo Mundo" at bounding box center [151, 449] width 183 height 37
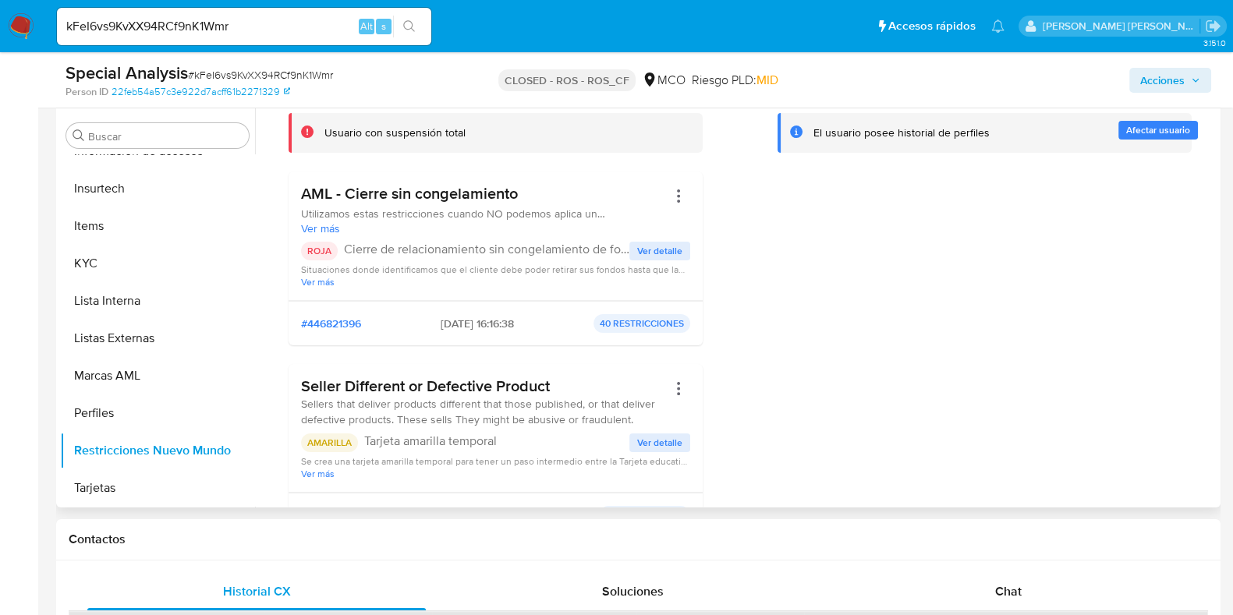
scroll to position [0, 0]
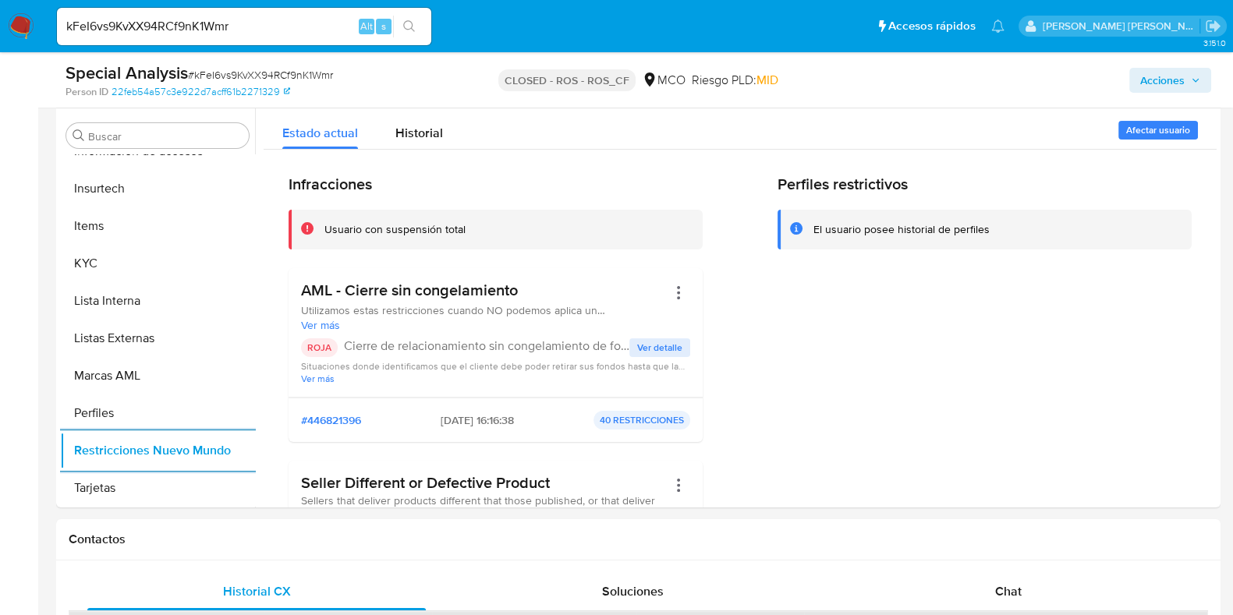
click at [309, 31] on input "kFeI6vs9KvXX94RCf9nK1Wmr" at bounding box center [244, 26] width 374 height 20
click at [311, 29] on input "kFeI6vs9KvXX94RCf9nK1Wmr" at bounding box center [244, 26] width 374 height 20
paste input "2066287965"
type input "2066287965"
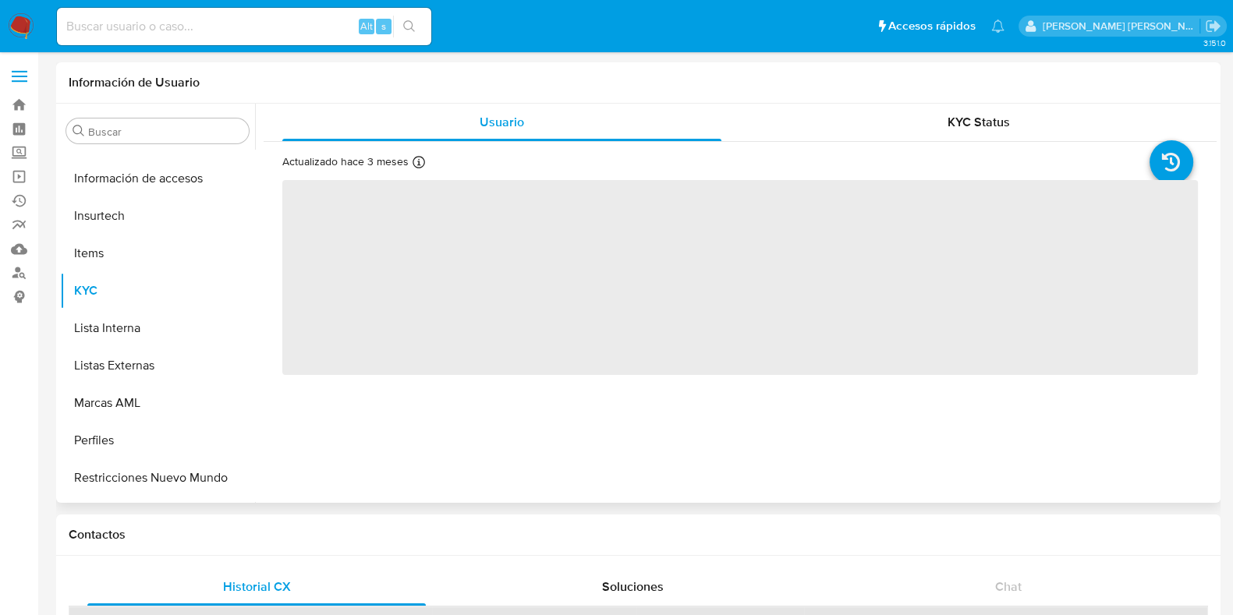
scroll to position [621, 0]
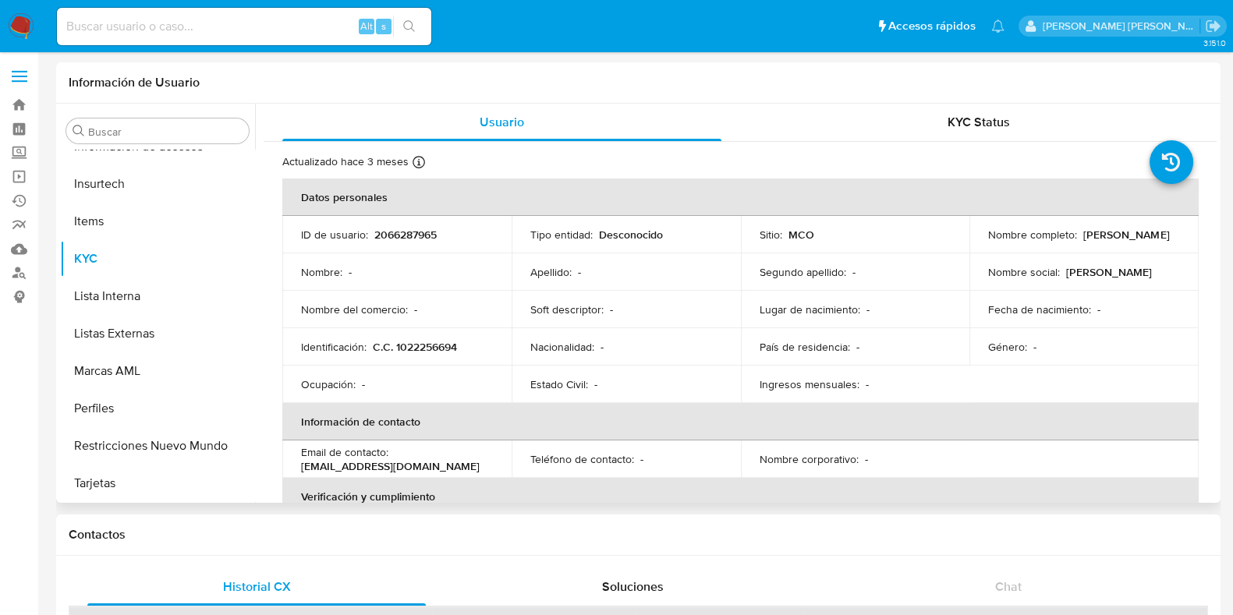
select select "10"
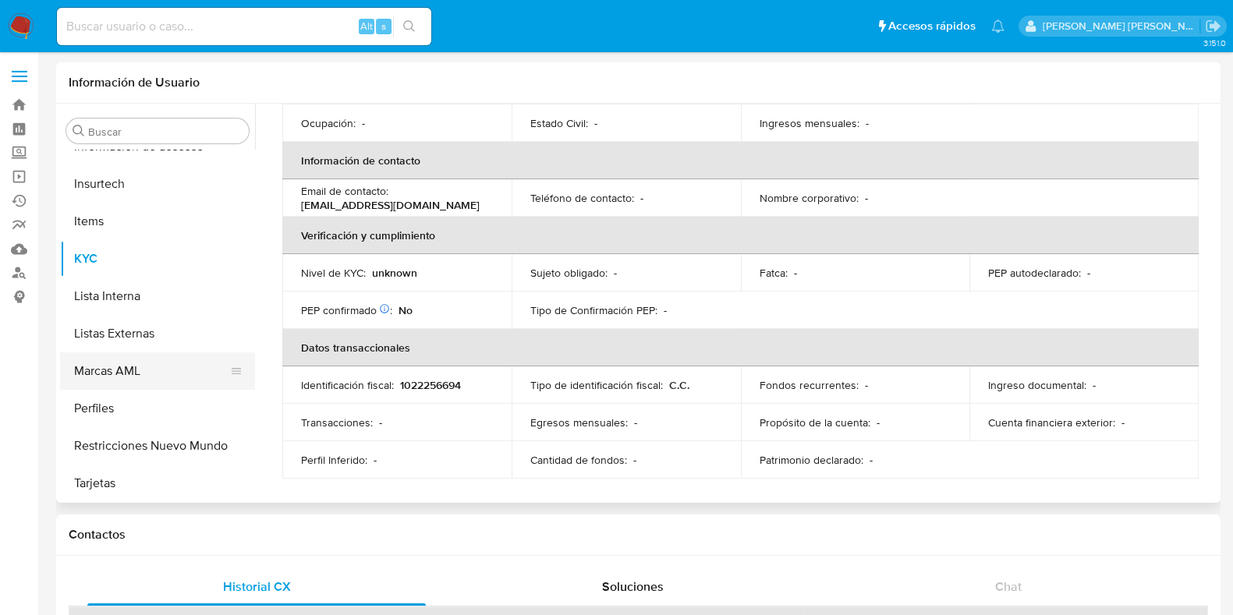
scroll to position [622, 0]
click at [165, 440] on button "Restricciones Nuevo Mundo" at bounding box center [151, 445] width 183 height 37
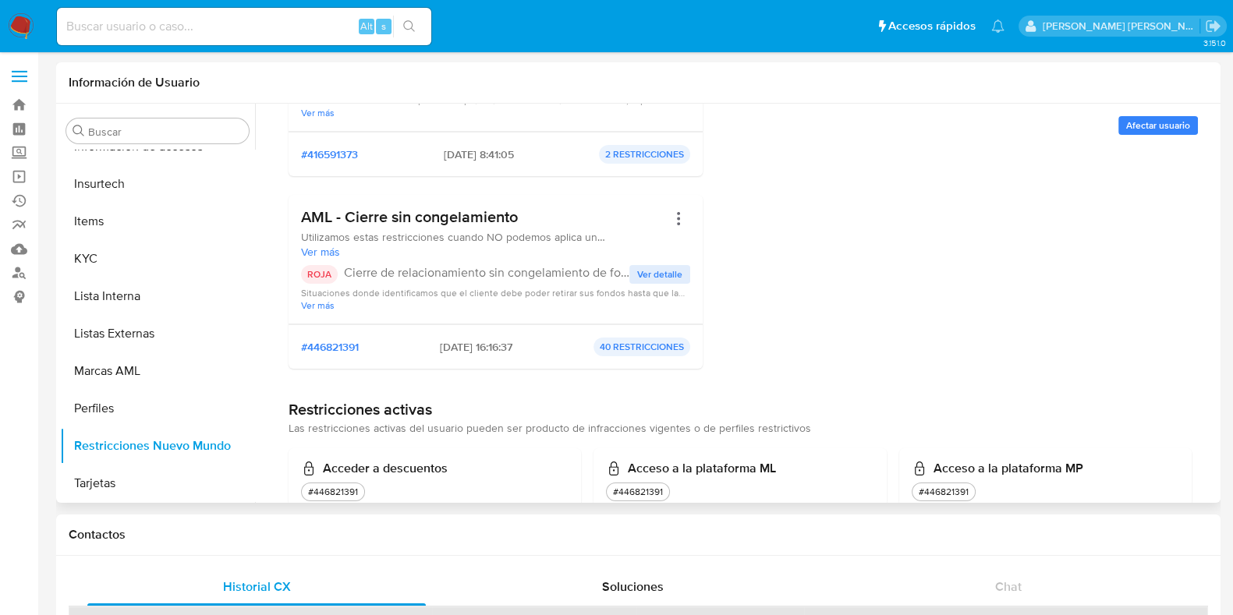
scroll to position [293, 0]
